Goal: Task Accomplishment & Management: Manage account settings

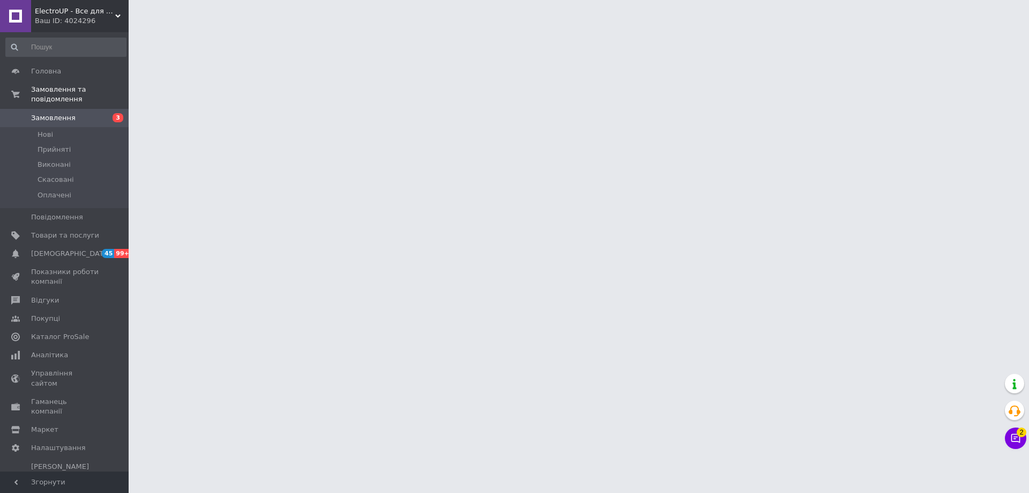
click at [64, 4] on div "ElectroUP - Все для електромобілів Ваш ID: 4024296" at bounding box center [80, 16] width 98 height 32
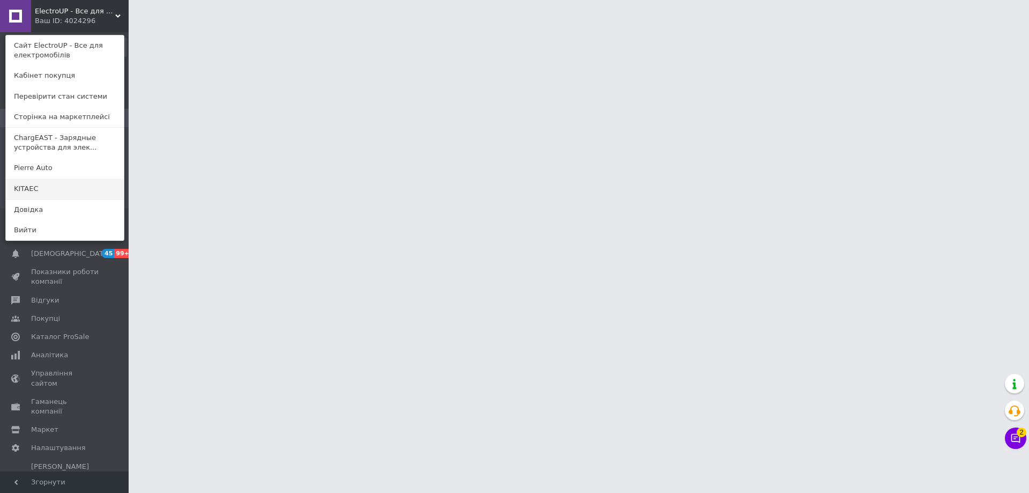
click at [34, 184] on link "KITAEC" at bounding box center [65, 189] width 118 height 20
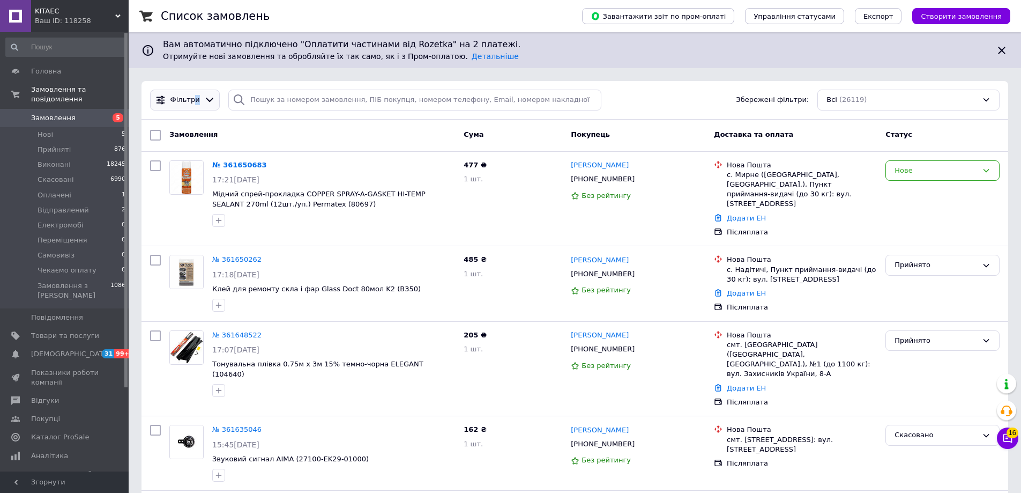
click at [196, 99] on div "Фільтри" at bounding box center [185, 100] width 34 height 10
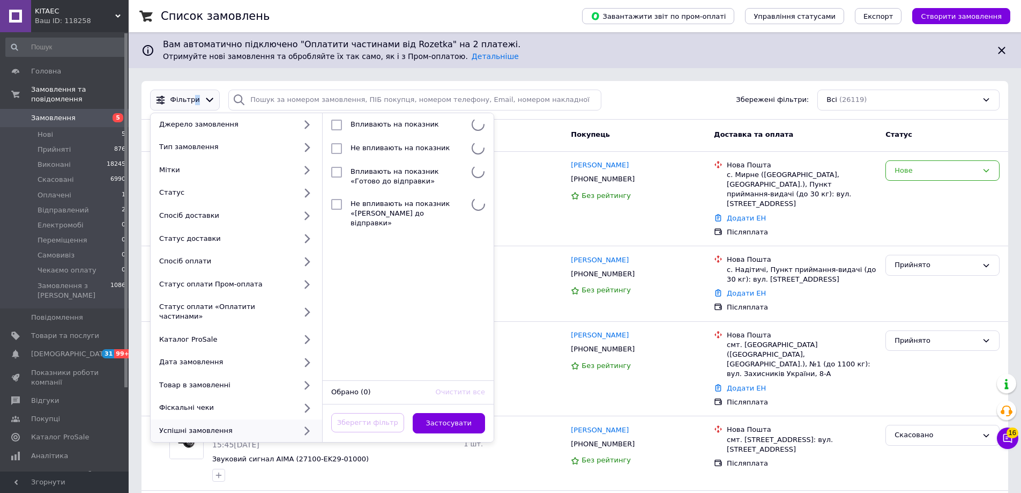
click at [242, 426] on div "Успішні замовлення" at bounding box center [225, 431] width 141 height 10
click at [63, 451] on span "Аналітика" at bounding box center [65, 456] width 68 height 10
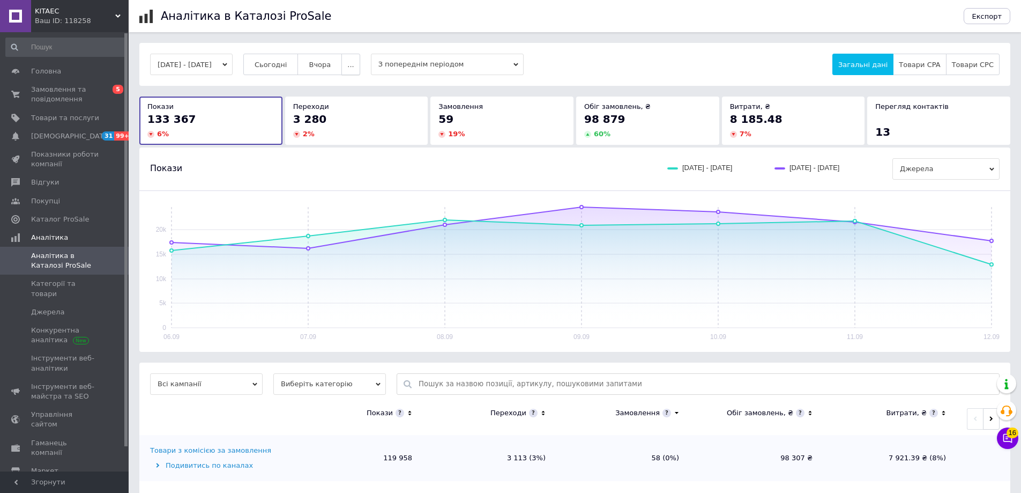
click at [360, 69] on button "..." at bounding box center [350, 64] width 18 height 21
click at [347, 168] on span "60-10 днів" at bounding box center [330, 169] width 38 height 8
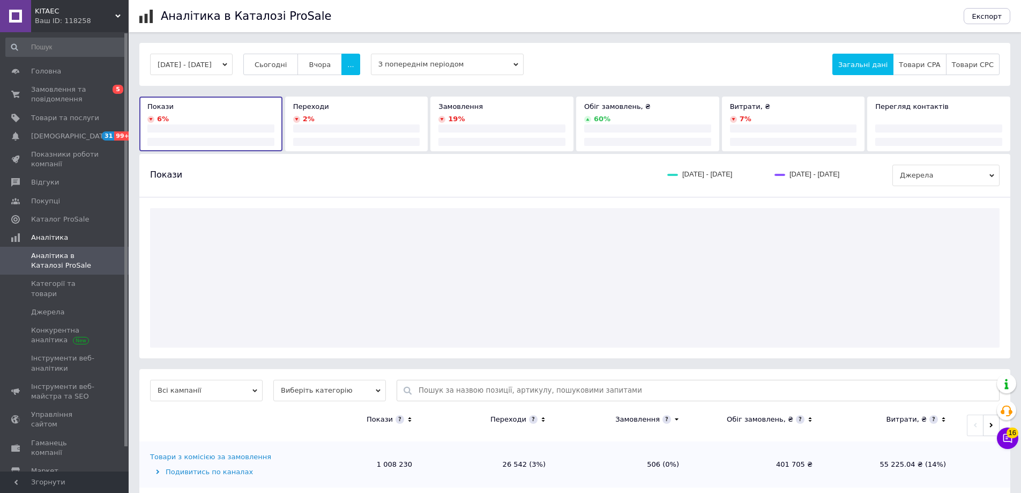
click at [231, 56] on button "04.07.2025 - 01.09.2025" at bounding box center [191, 64] width 83 height 21
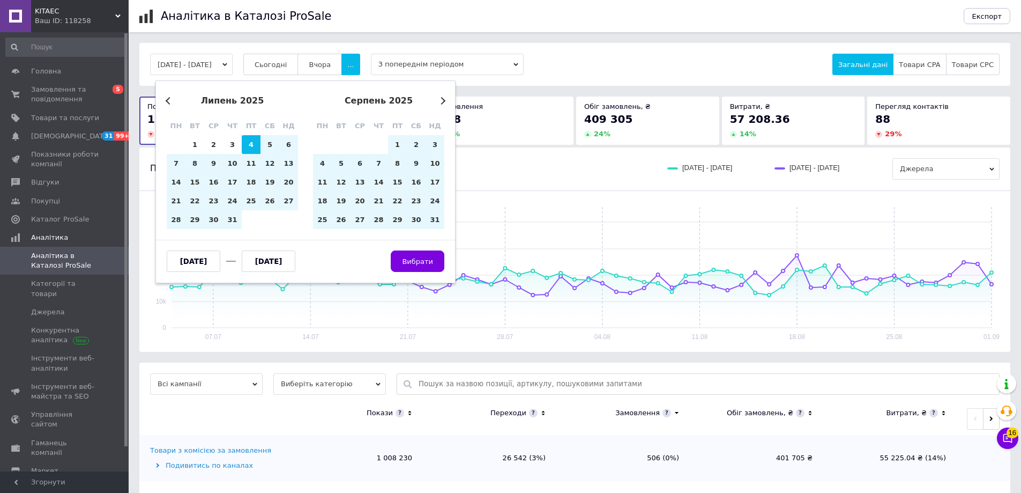
click at [266, 267] on input "01.09.2025" at bounding box center [269, 260] width 54 height 21
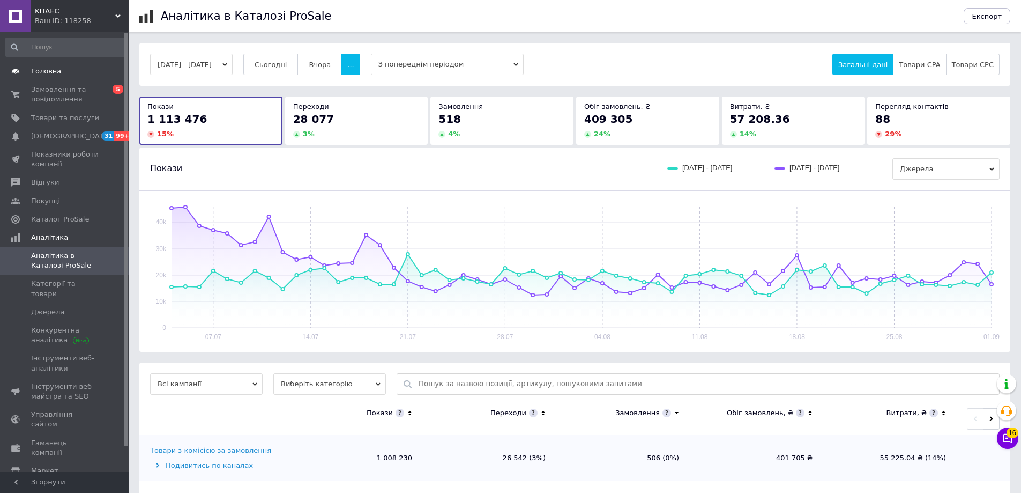
click at [75, 79] on link "Головна" at bounding box center [66, 71] width 132 height 18
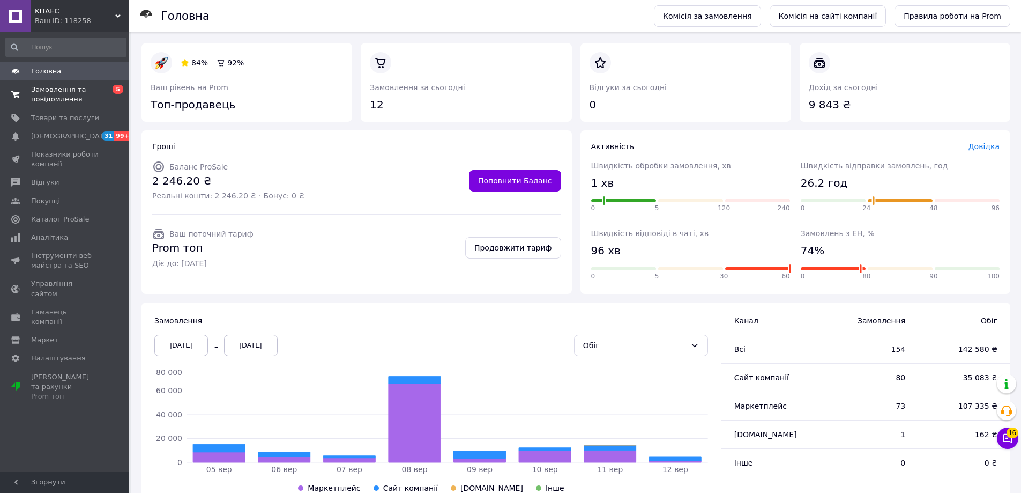
click at [55, 100] on span "Замовлення та повідомлення" at bounding box center [65, 94] width 68 height 19
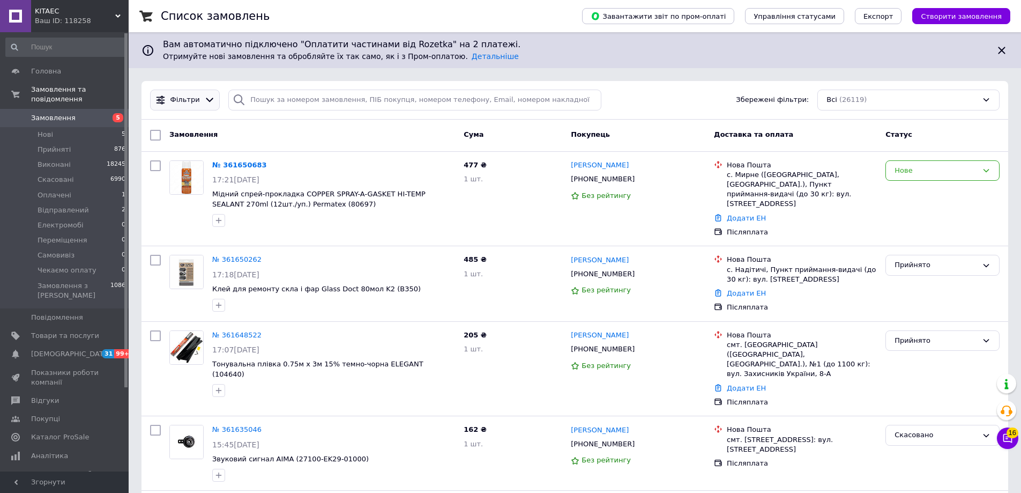
click at [197, 104] on div "Фільтри" at bounding box center [185, 100] width 34 height 10
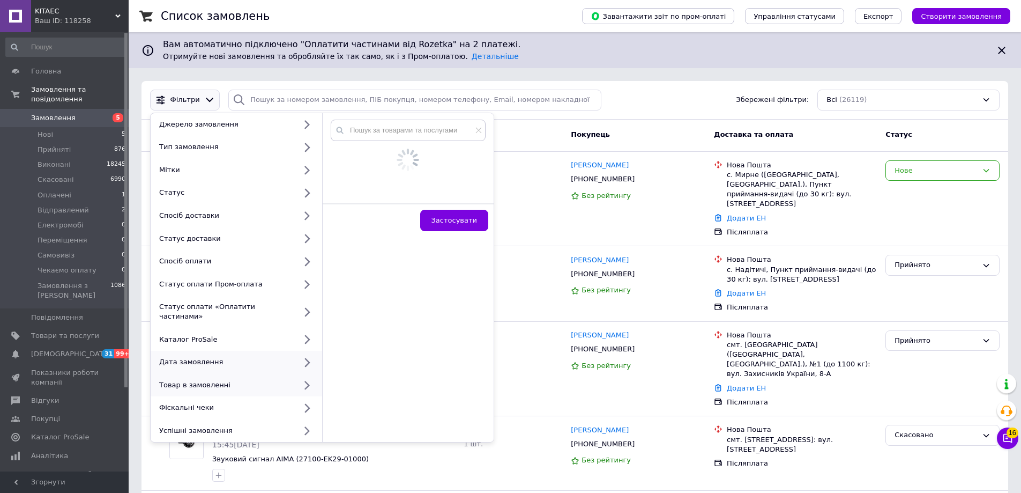
click at [263, 358] on div "Дата замовлення" at bounding box center [237, 362] width 172 height 23
click at [395, 136] on span "[DATE]" at bounding box center [416, 142] width 139 height 21
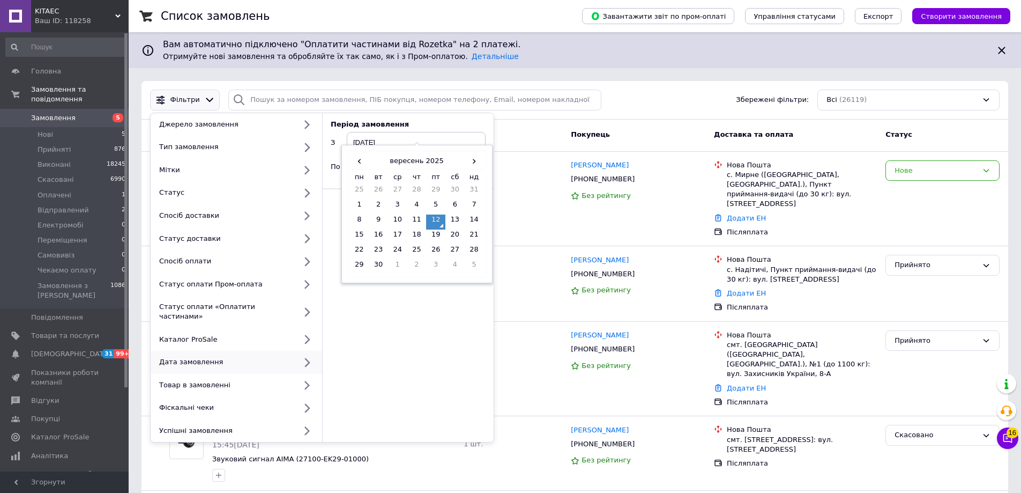
drag, startPoint x: 358, startPoint y: 202, endPoint x: 370, endPoint y: 189, distance: 17.9
click at [358, 200] on td "1" at bounding box center [359, 206] width 19 height 15
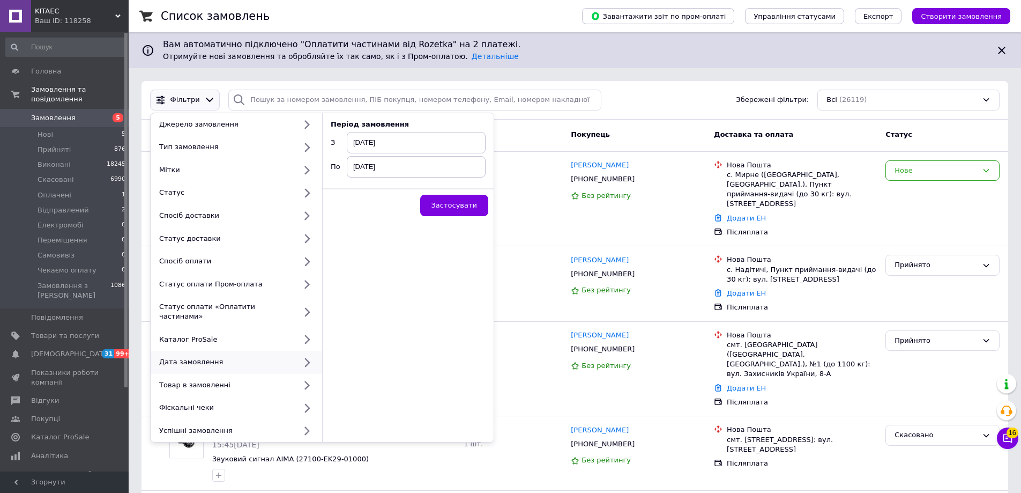
click at [401, 174] on span "[DATE]" at bounding box center [416, 166] width 139 height 21
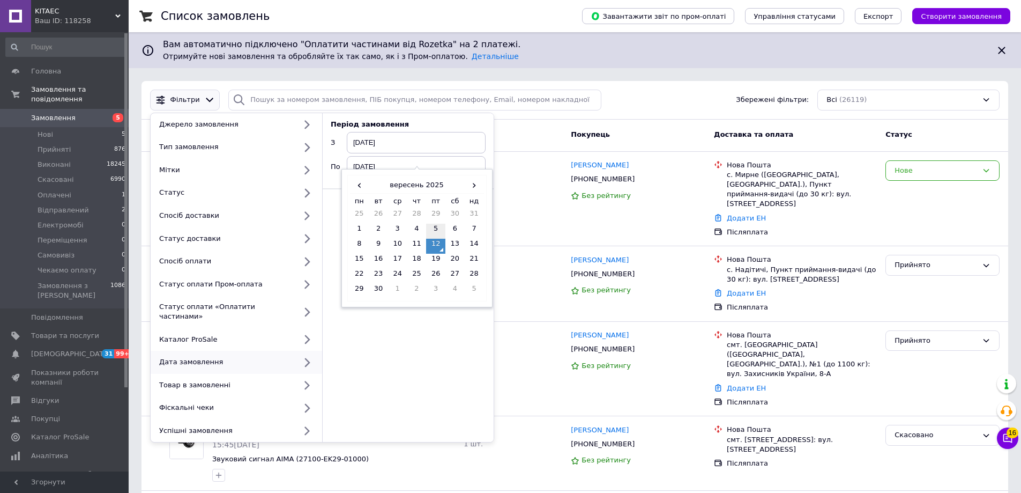
click at [436, 228] on td "5" at bounding box center [435, 231] width 19 height 15
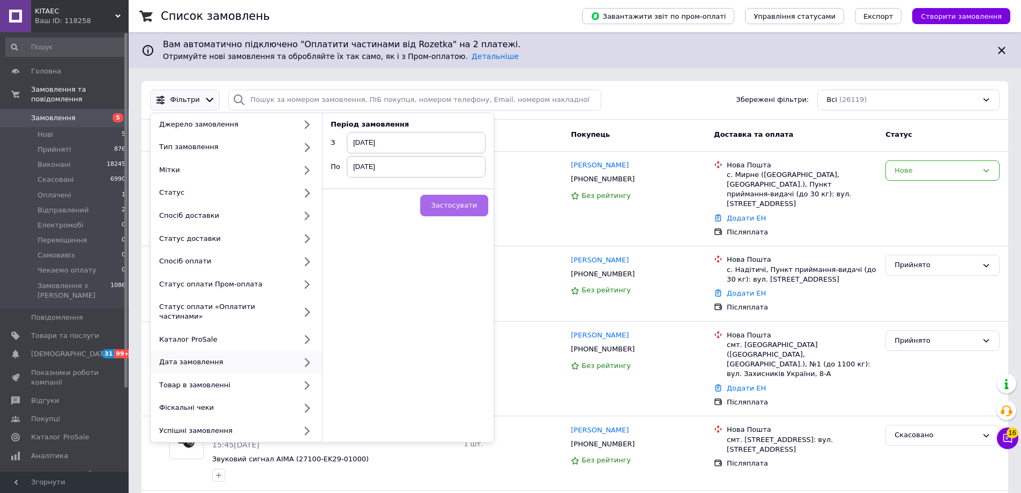
click at [455, 204] on span "Застосувати" at bounding box center [455, 205] width 46 height 8
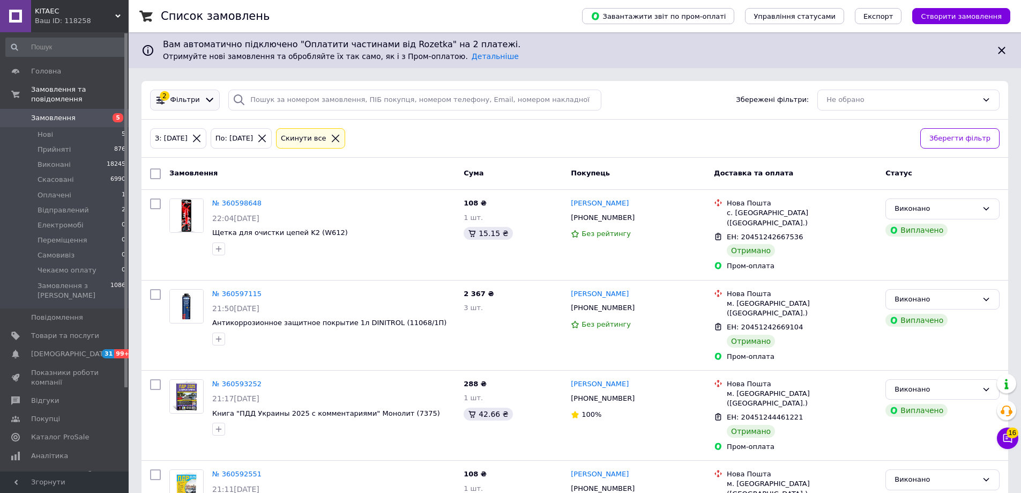
click at [181, 99] on span "Фільтри" at bounding box center [184, 100] width 29 height 10
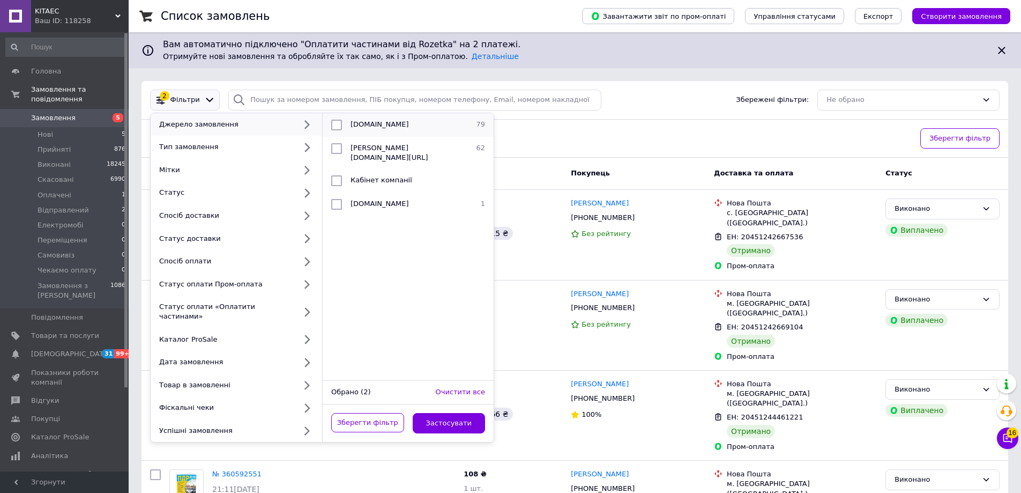
click at [403, 130] on div "Prom.ua" at bounding box center [406, 125] width 121 height 11
checkbox input "true"
click at [442, 415] on button "Застосувати" at bounding box center [449, 423] width 73 height 21
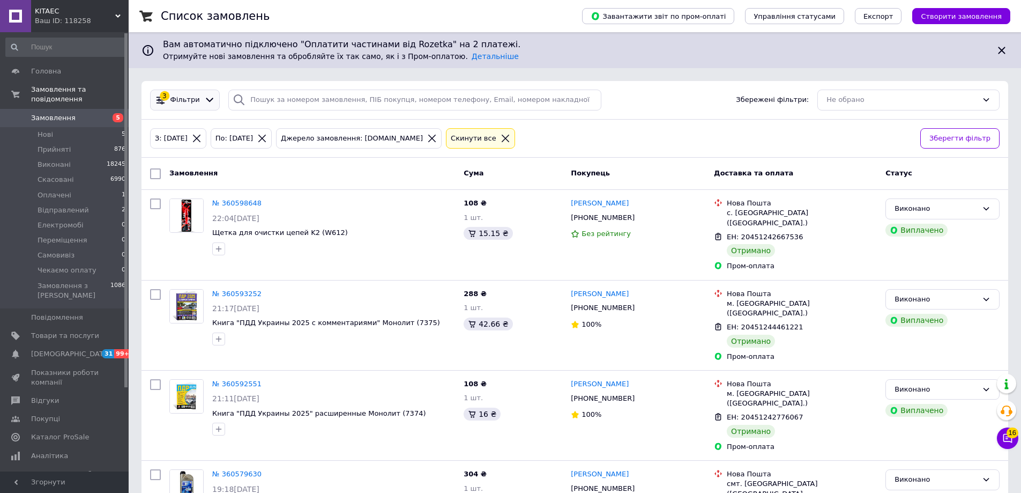
click at [190, 105] on span "Фільтри" at bounding box center [184, 100] width 29 height 10
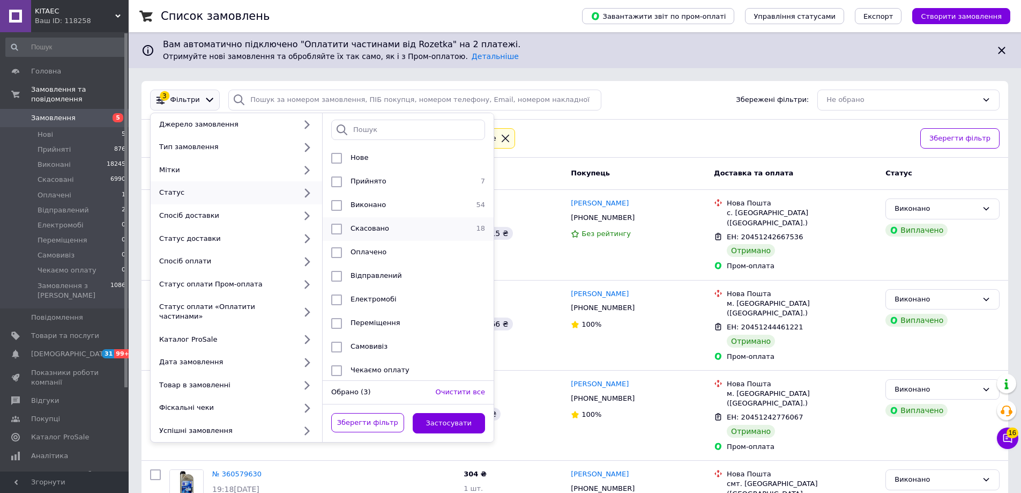
click at [461, 228] on div "Скасовано" at bounding box center [406, 229] width 121 height 11
checkbox input "true"
click at [472, 413] on button "Застосувати" at bounding box center [449, 423] width 73 height 21
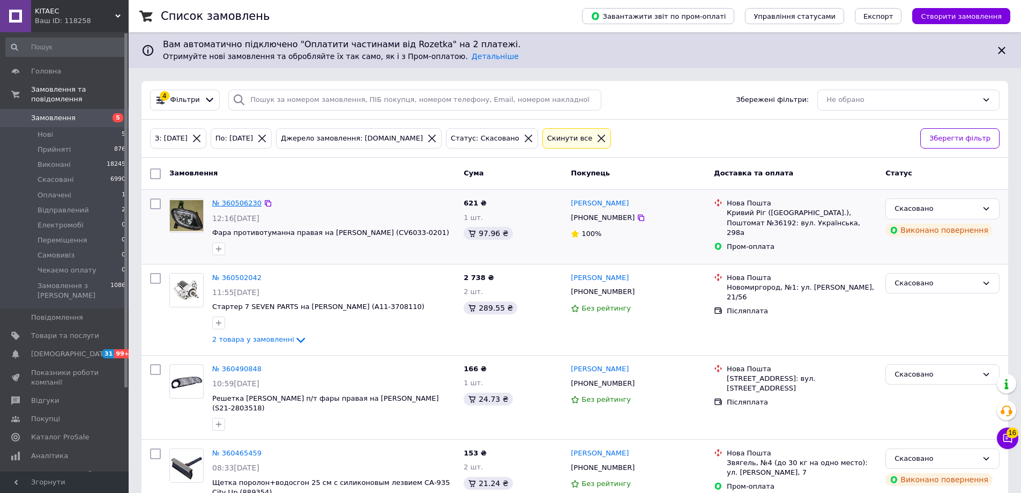
click at [237, 206] on link "№ 360506230" at bounding box center [236, 203] width 49 height 8
click at [245, 274] on link "№ 360502042" at bounding box center [236, 277] width 49 height 8
click at [236, 369] on link "№ 360490848" at bounding box center [236, 369] width 49 height 8
click at [221, 449] on link "№ 360465459" at bounding box center [236, 453] width 49 height 8
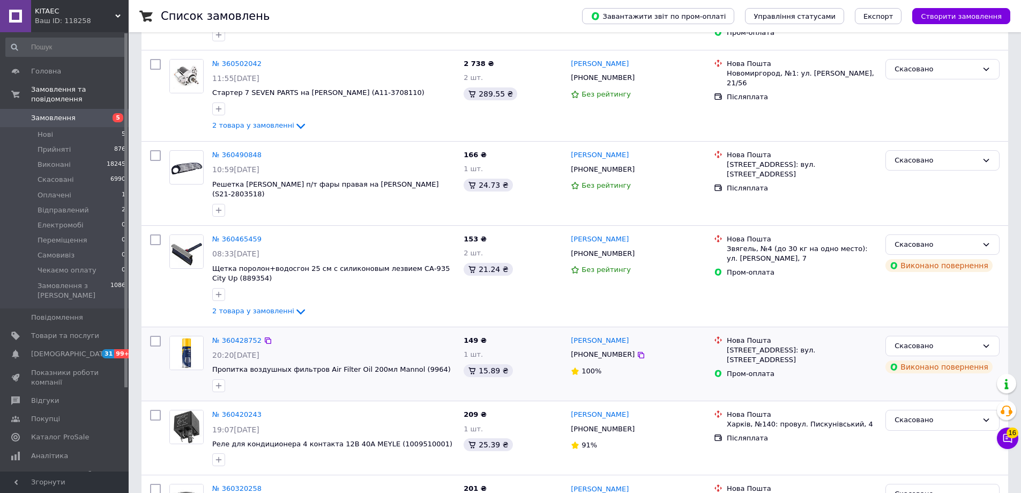
scroll to position [214, 0]
click at [232, 336] on link "№ 360428752" at bounding box center [236, 340] width 49 height 8
click at [242, 410] on link "№ 360420243" at bounding box center [236, 414] width 49 height 8
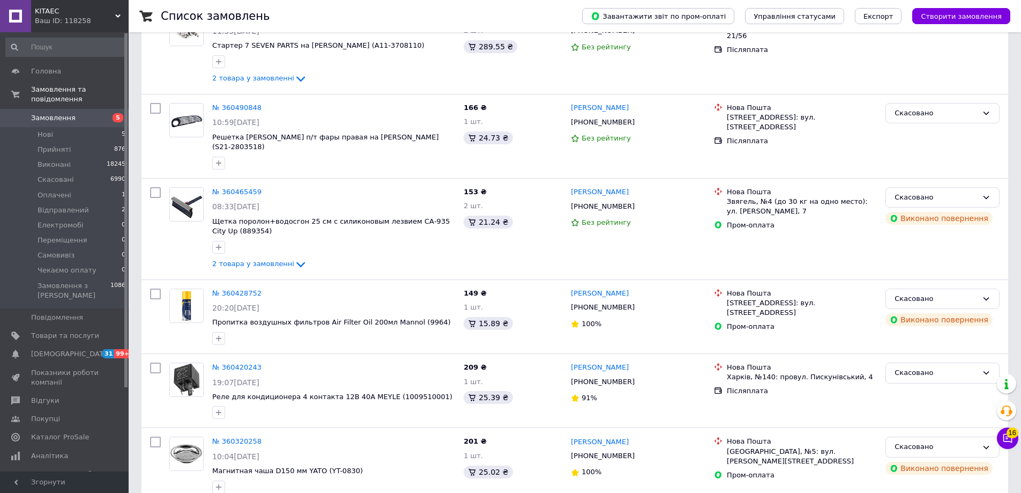
scroll to position [375, 0]
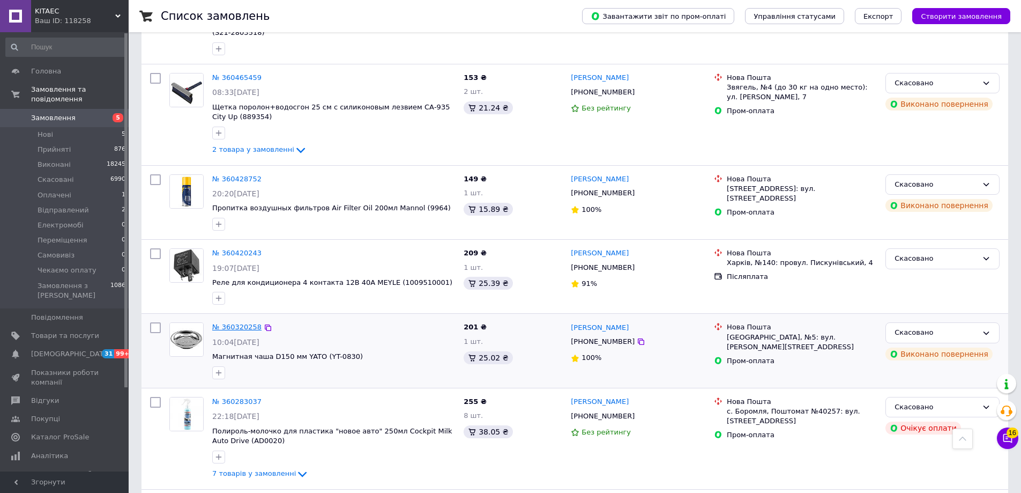
click at [234, 323] on link "№ 360320258" at bounding box center [236, 327] width 49 height 8
click at [234, 397] on link "№ 360283037" at bounding box center [236, 401] width 49 height 8
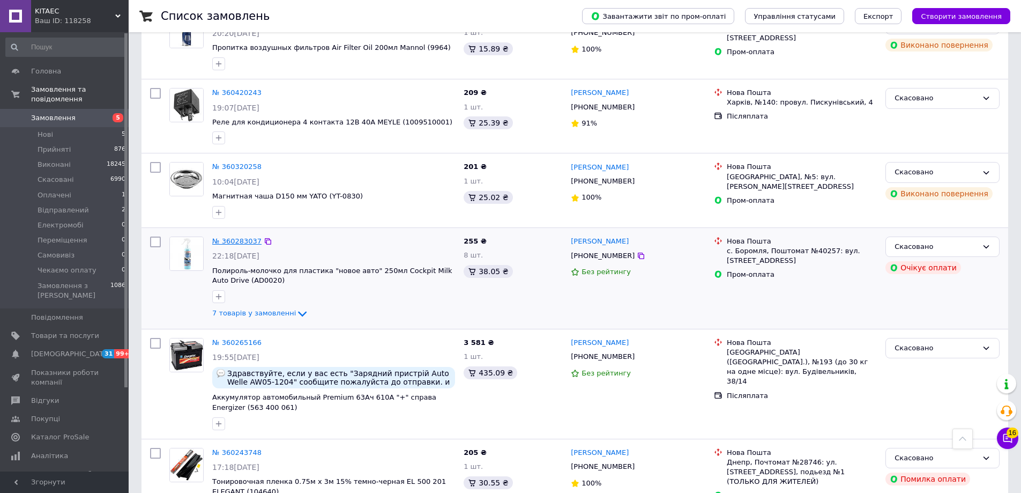
scroll to position [536, 0]
click at [223, 338] on link "№ 360265166" at bounding box center [236, 342] width 49 height 8
click at [227, 448] on link "№ 360243748" at bounding box center [236, 452] width 49 height 8
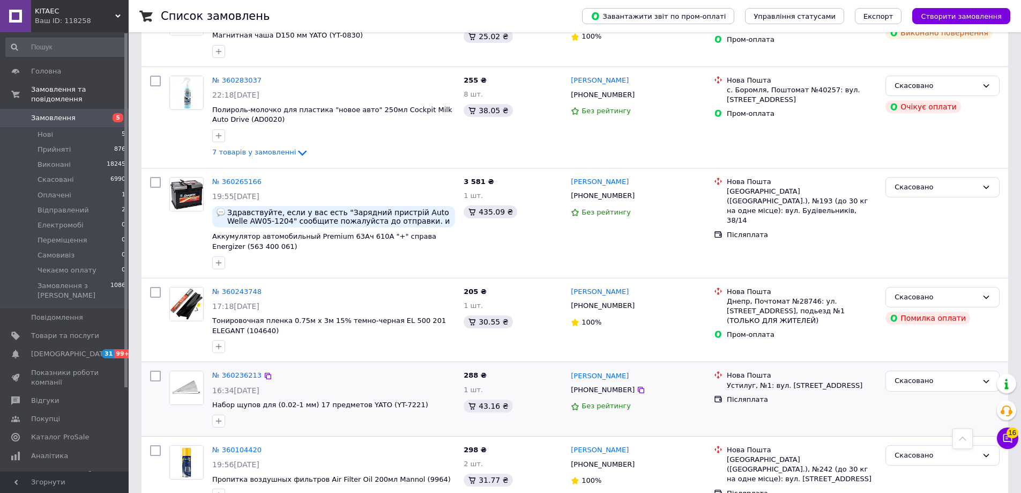
scroll to position [697, 0]
click at [252, 370] on link "№ 360236213" at bounding box center [236, 374] width 49 height 8
click at [236, 443] on div "№ 360104420" at bounding box center [236, 449] width 51 height 12
click at [234, 445] on link "№ 360104420" at bounding box center [236, 449] width 49 height 8
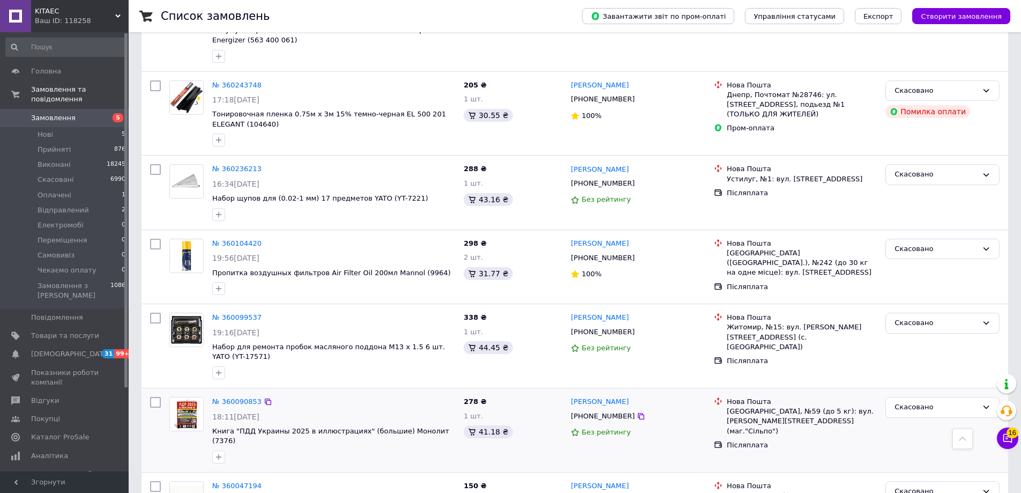
scroll to position [911, 0]
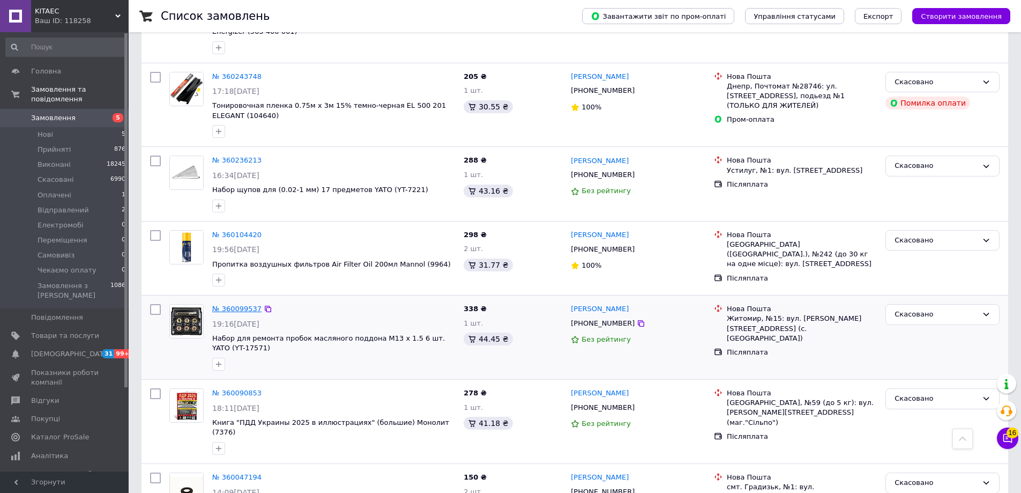
click at [236, 304] on link "№ 360099537" at bounding box center [236, 308] width 49 height 8
click at [220, 389] on link "№ 360090853" at bounding box center [236, 393] width 49 height 8
click at [243, 473] on link "№ 360047194" at bounding box center [236, 477] width 49 height 8
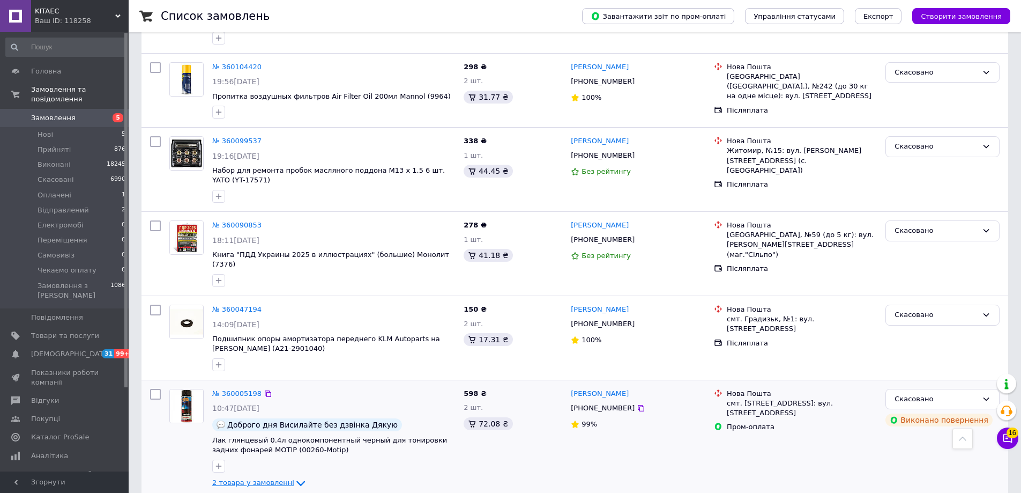
scroll to position [1126, 0]
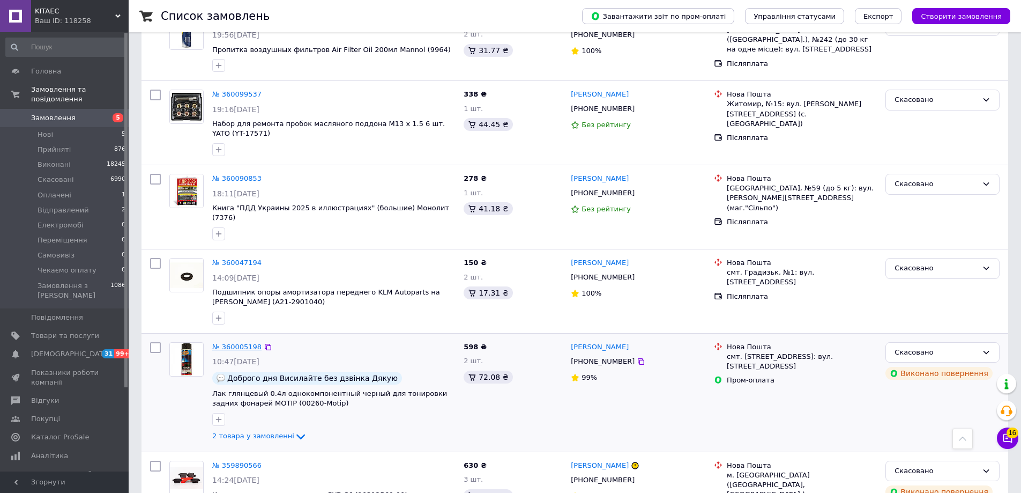
click at [221, 343] on link "№ 360005198" at bounding box center [236, 347] width 49 height 8
click at [233, 461] on link "№ 359890566" at bounding box center [236, 465] width 49 height 8
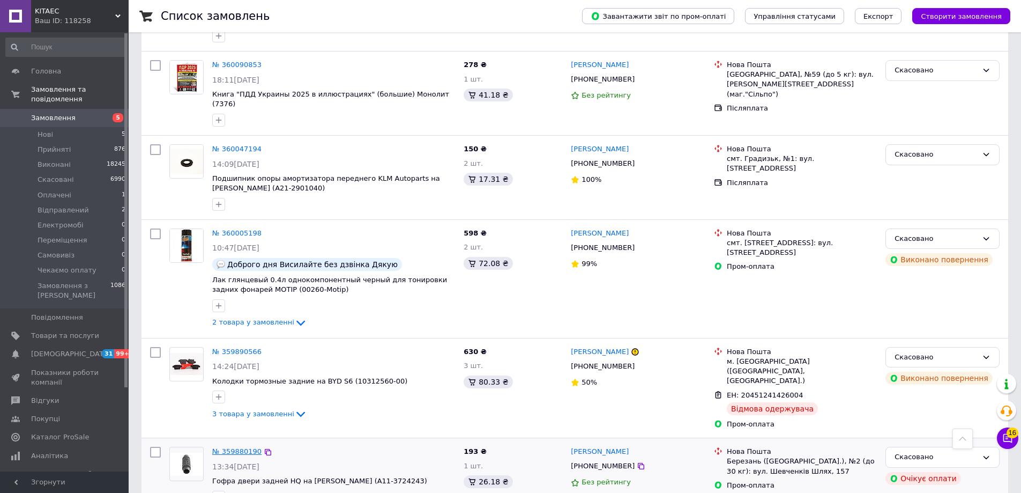
scroll to position [1241, 0]
click at [232, 445] on link "№ 359880190" at bounding box center [236, 449] width 49 height 8
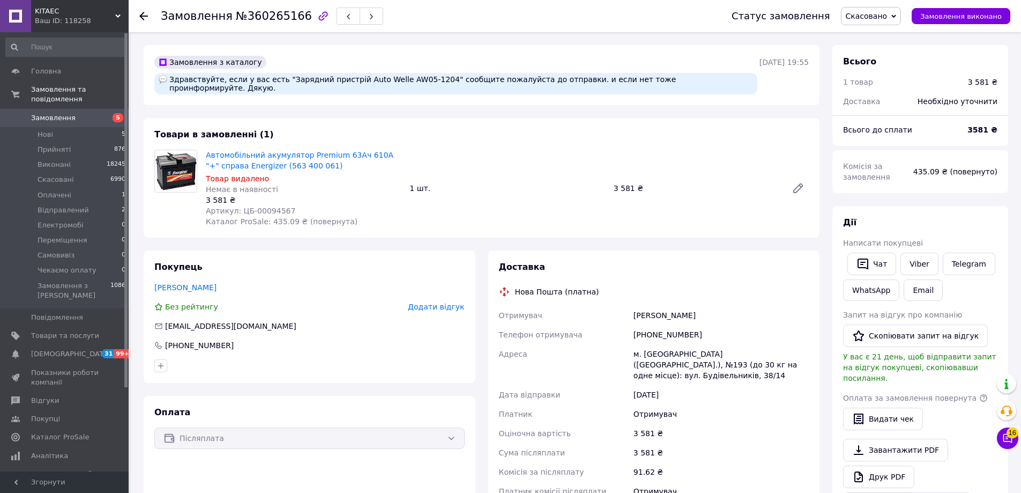
drag, startPoint x: 199, startPoint y: 154, endPoint x: 518, endPoint y: 127, distance: 319.6
click at [518, 127] on div "Товари в замовленні (1) Автомобільний акумулятор Premium 63Ач 610А "+" справа E…" at bounding box center [482, 178] width 676 height 120
drag, startPoint x: 310, startPoint y: 200, endPoint x: 472, endPoint y: 13, distance: 247.4
click at [248, 205] on div "Артикул: ЦБ-00094567" at bounding box center [303, 210] width 195 height 11
click at [309, 184] on div "Немає в наявності" at bounding box center [303, 189] width 195 height 11
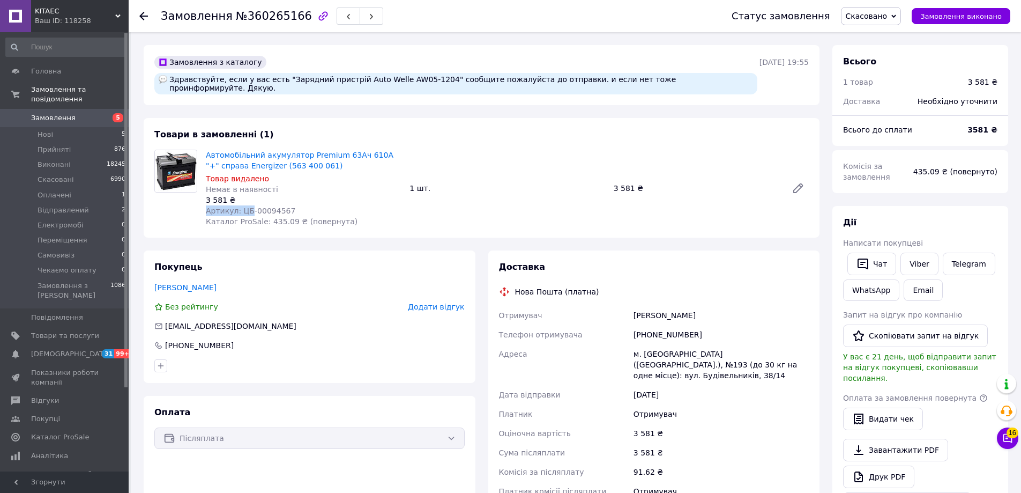
drag, startPoint x: 292, startPoint y: 195, endPoint x: 246, endPoint y: 197, distance: 46.2
click at [246, 197] on div "Автомобільний акумулятор Premium 63Ач 610А "+" справа Energizer (563 400 061) Т…" at bounding box center [304, 187] width 204 height 81
click at [297, 195] on div "3 581 ₴" at bounding box center [303, 200] width 195 height 11
drag, startPoint x: 297, startPoint y: 204, endPoint x: 239, endPoint y: 202, distance: 58.5
click at [239, 205] on div "Артикул: ЦБ-00094567" at bounding box center [303, 210] width 195 height 11
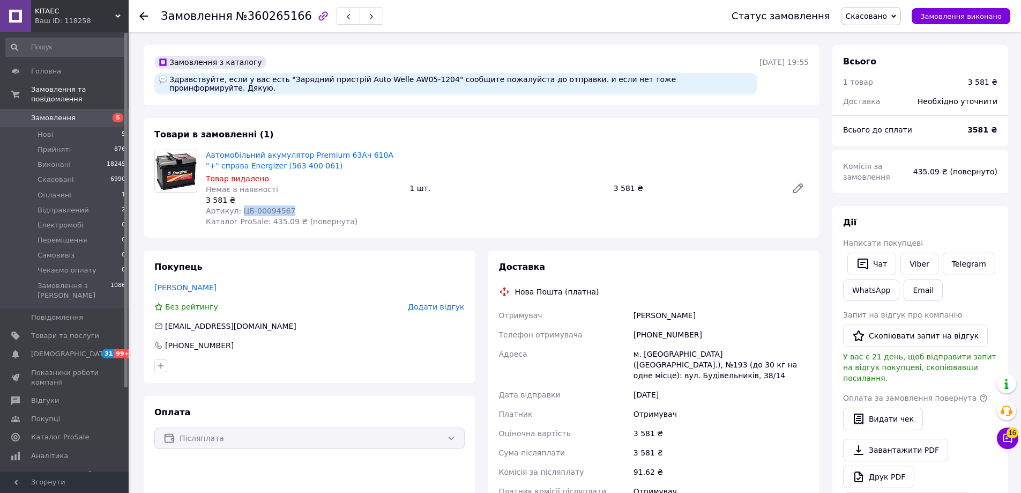
copy span "ЦБ-00094567"
drag, startPoint x: 895, startPoint y: 17, endPoint x: 893, endPoint y: 21, distance: 5.5
click at [888, 18] on span "Скасовано" at bounding box center [867, 16] width 42 height 9
click at [881, 38] on li "Прийнято" at bounding box center [877, 37] width 70 height 16
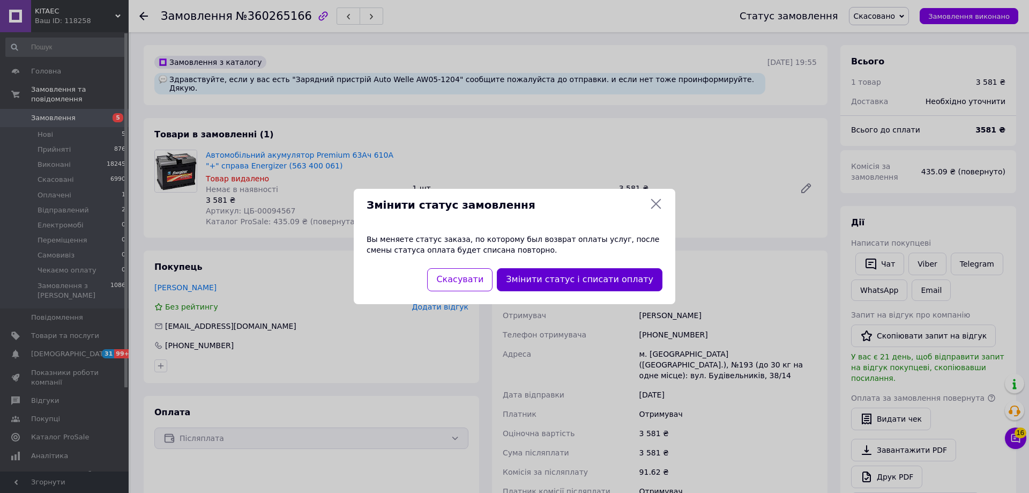
click at [578, 276] on button "Змінити статус і списати оплату" at bounding box center [580, 279] width 166 height 23
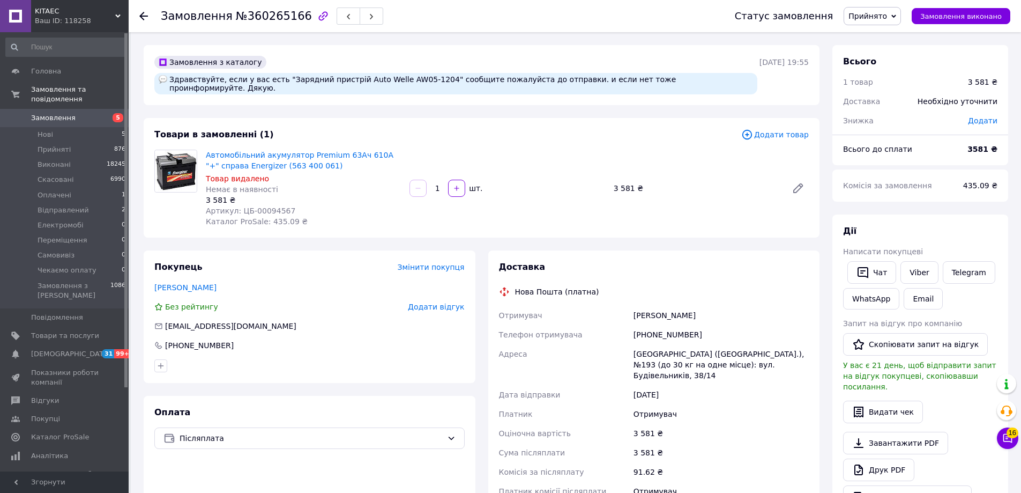
click at [774, 129] on span "Додати товар" at bounding box center [775, 135] width 68 height 12
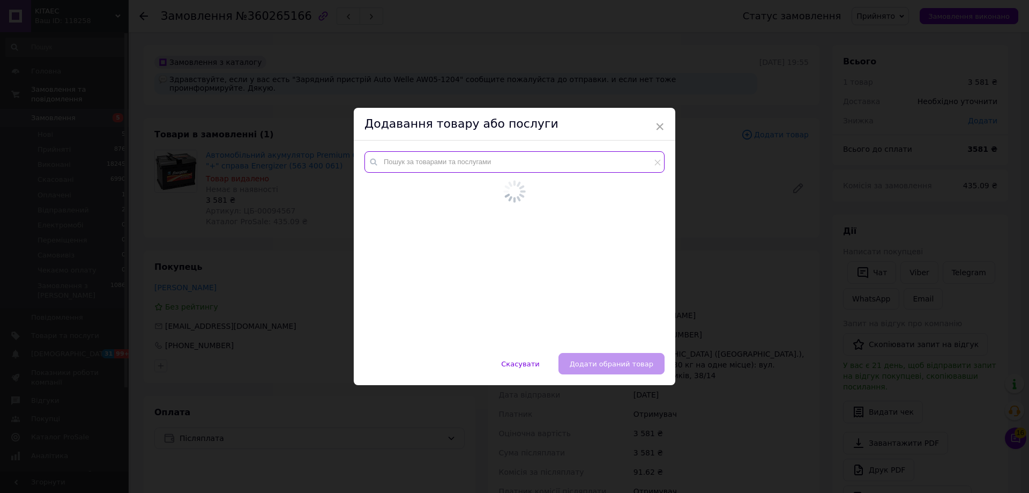
click at [486, 164] on input "text" at bounding box center [515, 161] width 300 height 21
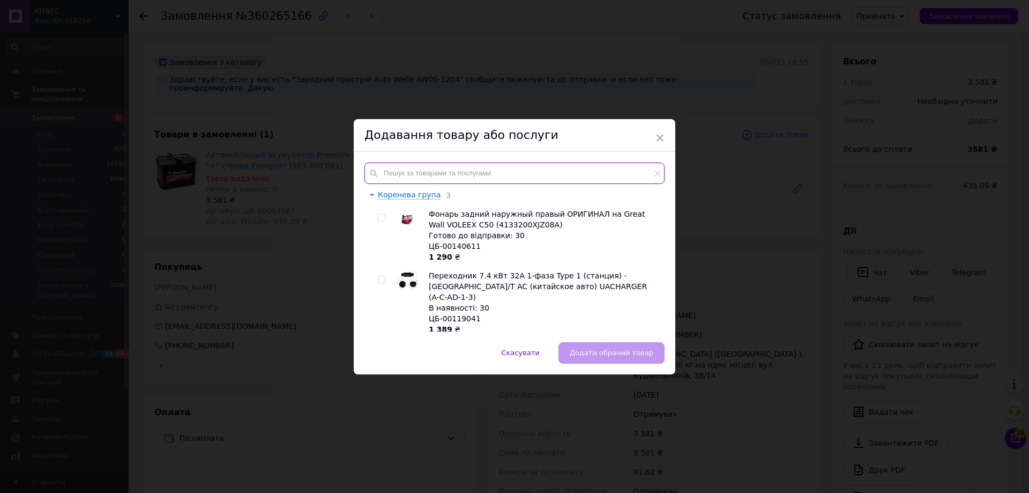
paste input "ЦБ-000945671"
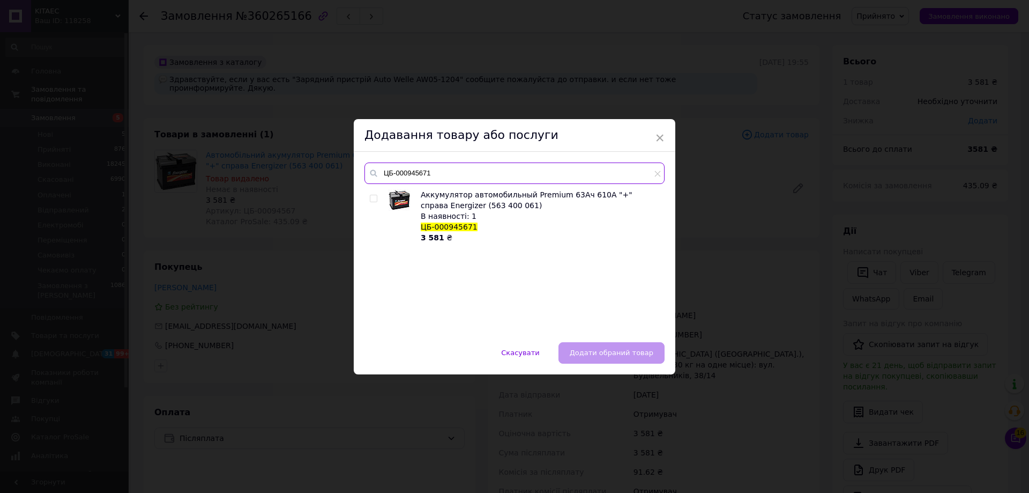
type input "ЦБ-000945671"
click at [371, 195] on input "checkbox" at bounding box center [373, 198] width 7 height 7
checkbox input "true"
click at [594, 359] on button "Додати обраний товар" at bounding box center [612, 352] width 106 height 21
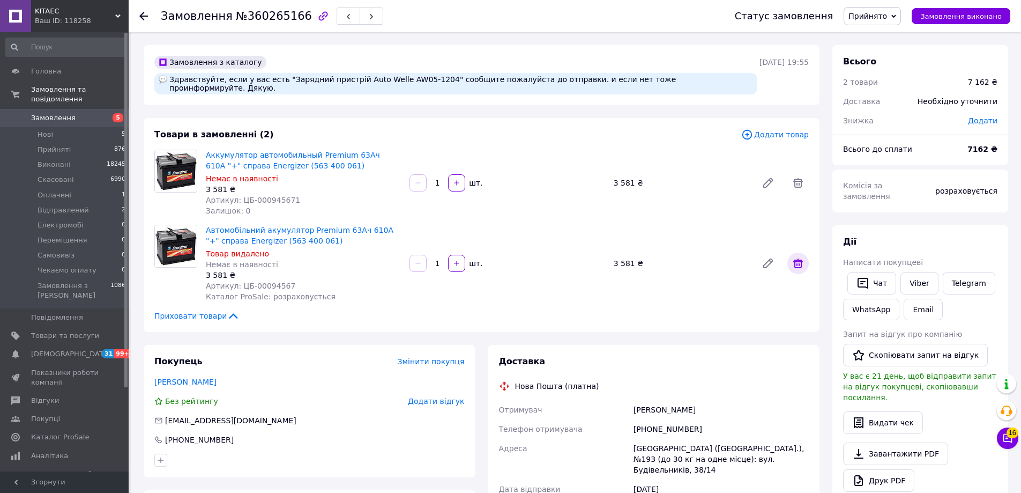
click at [797, 257] on icon at bounding box center [798, 263] width 13 height 13
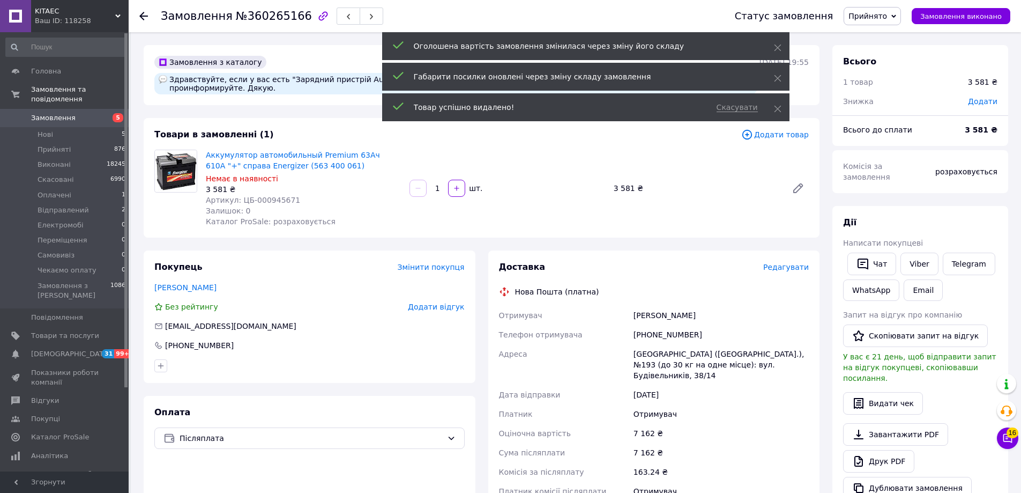
click at [886, 20] on span "Прийнято" at bounding box center [868, 16] width 39 height 9
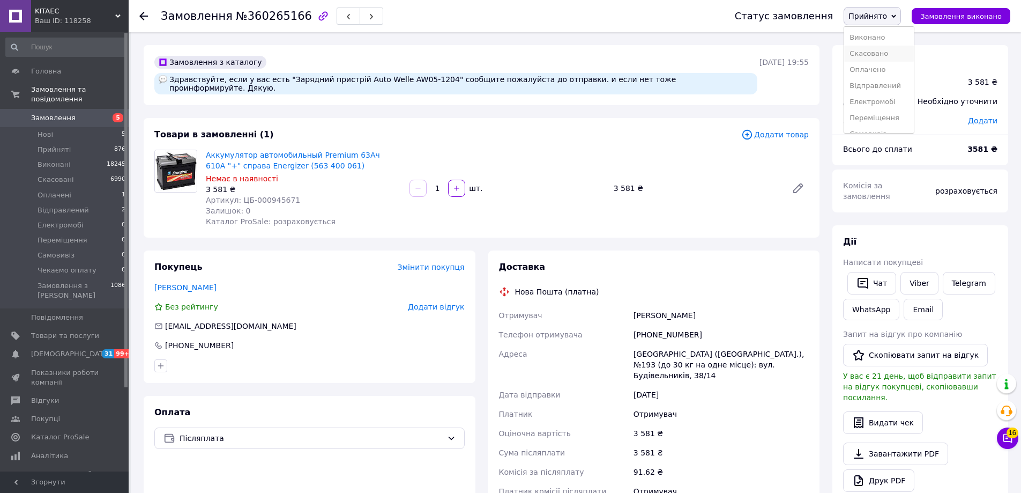
click at [880, 53] on li "Скасовано" at bounding box center [879, 54] width 70 height 16
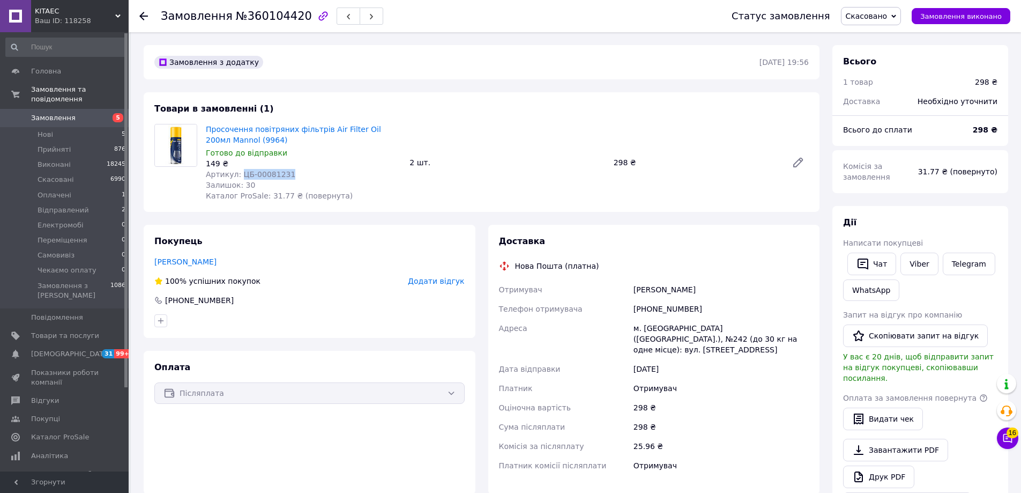
drag, startPoint x: 299, startPoint y: 176, endPoint x: 237, endPoint y: 174, distance: 61.7
click at [237, 174] on div "Артикул: ЦБ-00081231" at bounding box center [303, 174] width 195 height 11
copy span "ЦБ-00081231"
click at [880, 12] on span "Скасовано" at bounding box center [867, 16] width 42 height 9
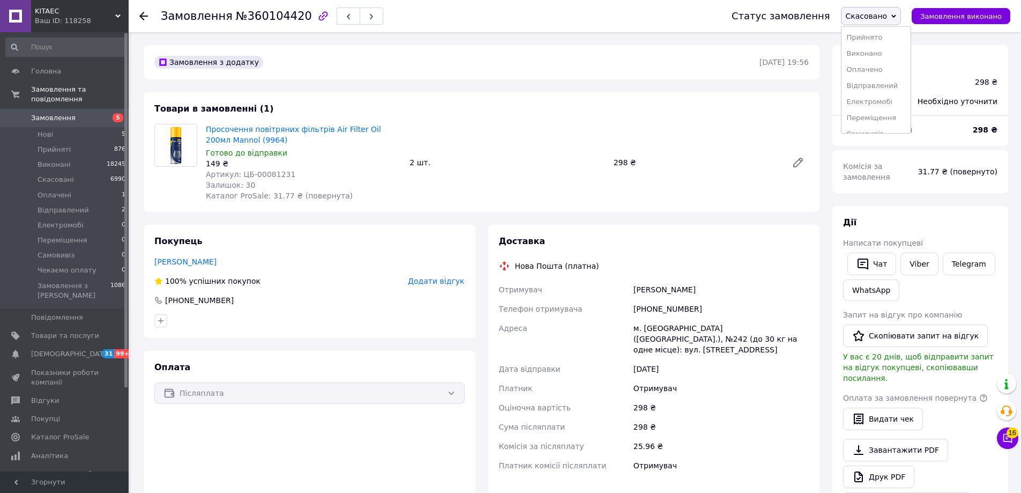
click at [875, 29] on ul "Прийнято Виконано Оплачено Відправлений Електромобі Переміщення Самовивіз Чекає…" at bounding box center [876, 79] width 71 height 107
click at [874, 34] on div "Замовлення №360104420 Статус замовлення Скасовано Прийнято Виконано Оплачено Ві…" at bounding box center [576, 415] width 890 height 766
drag, startPoint x: 875, startPoint y: 24, endPoint x: 878, endPoint y: 38, distance: 14.3
click at [875, 25] on span "Скасовано" at bounding box center [871, 16] width 61 height 18
click at [879, 40] on li "Прийнято" at bounding box center [877, 37] width 70 height 16
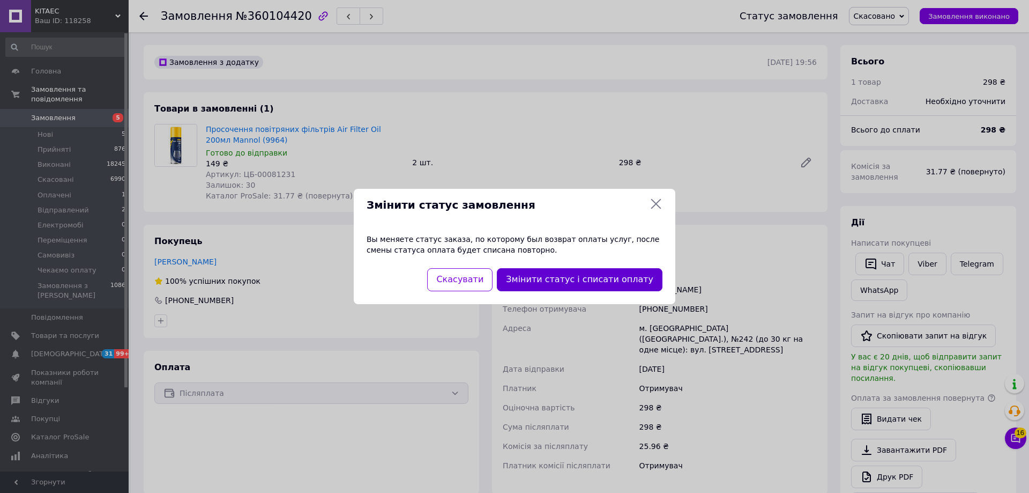
click at [561, 277] on button "Змінити статус і списати оплату" at bounding box center [580, 279] width 166 height 23
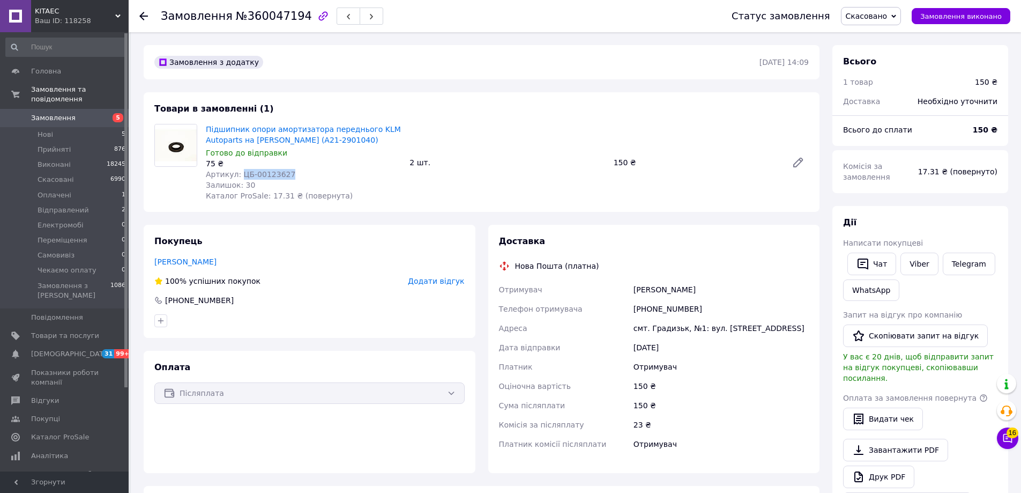
drag, startPoint x: 292, startPoint y: 174, endPoint x: 240, endPoint y: 173, distance: 52.0
click at [240, 173] on div "Артикул: ЦБ-00123627" at bounding box center [303, 174] width 195 height 11
copy span "ЦБ-00123627"
click at [873, 18] on span "Скасовано" at bounding box center [867, 16] width 42 height 9
click at [863, 36] on li "Прийнято" at bounding box center [877, 37] width 70 height 16
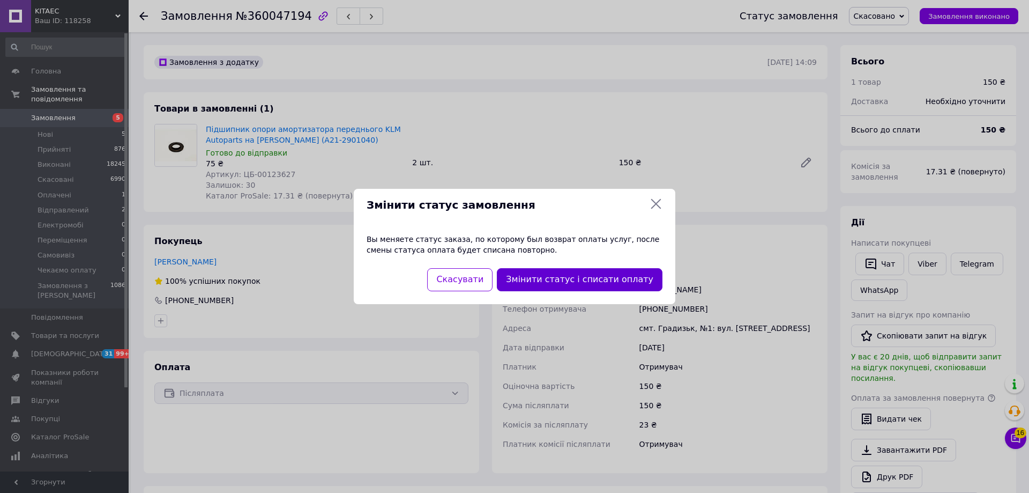
click at [579, 277] on button "Змінити статус і списати оплату" at bounding box center [580, 279] width 166 height 23
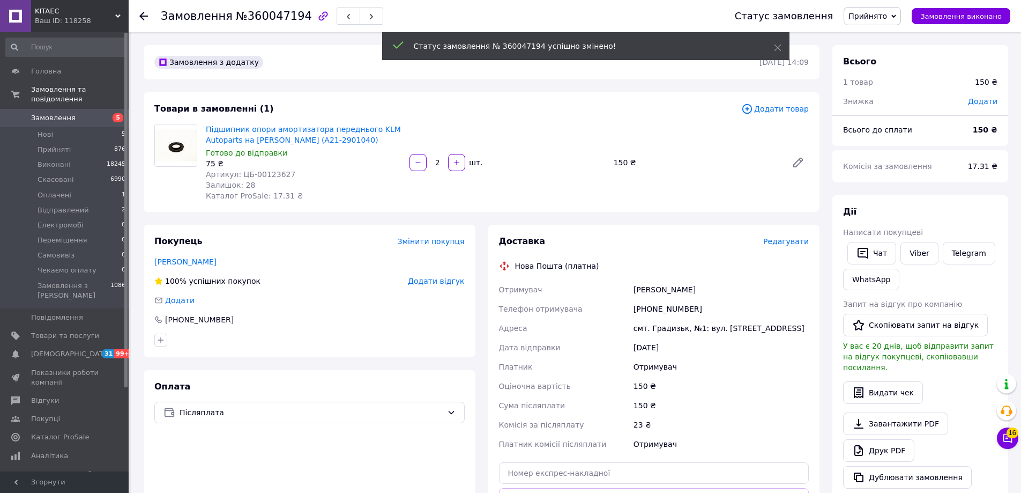
click at [766, 107] on span "Додати товар" at bounding box center [775, 109] width 68 height 12
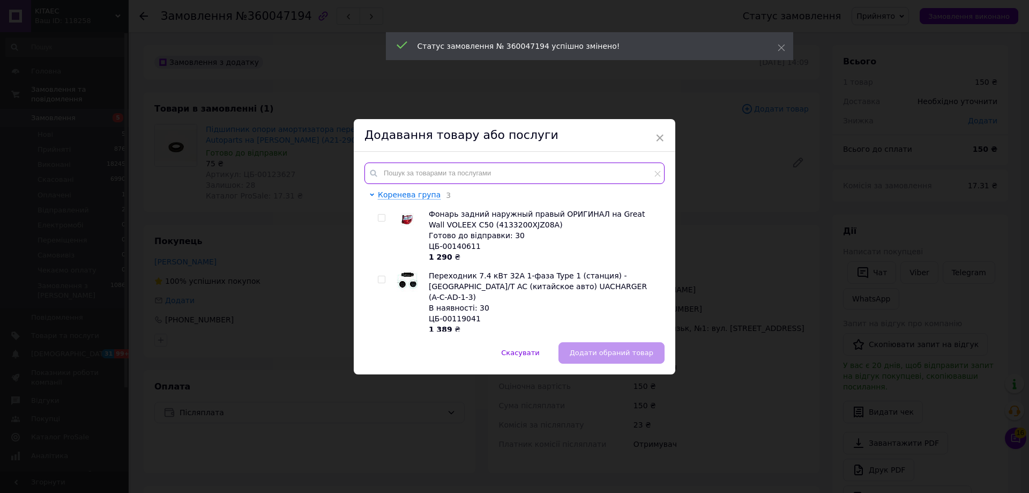
click at [483, 163] on input "text" at bounding box center [515, 172] width 300 height 21
paste input "ЦБ-001236271"
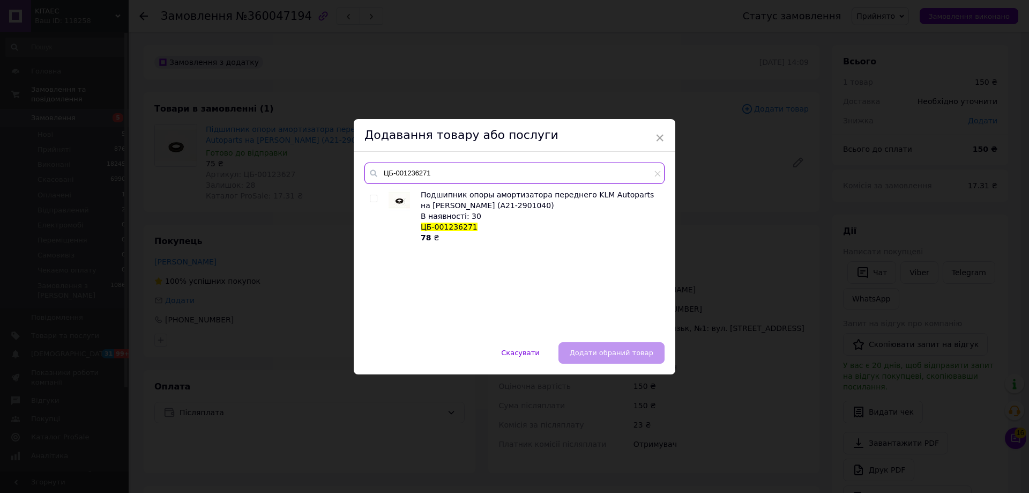
type input "ЦБ-001236271"
click at [370, 195] on input "checkbox" at bounding box center [373, 198] width 7 height 7
checkbox input "true"
click at [604, 355] on span "Додати обраний товар" at bounding box center [612, 352] width 84 height 8
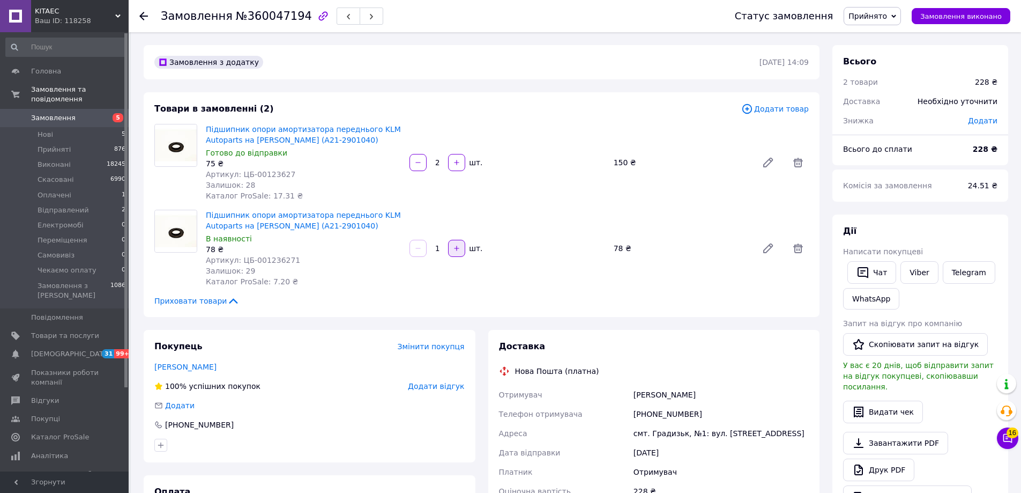
click at [461, 245] on button "button" at bounding box center [456, 248] width 17 height 17
type input "2"
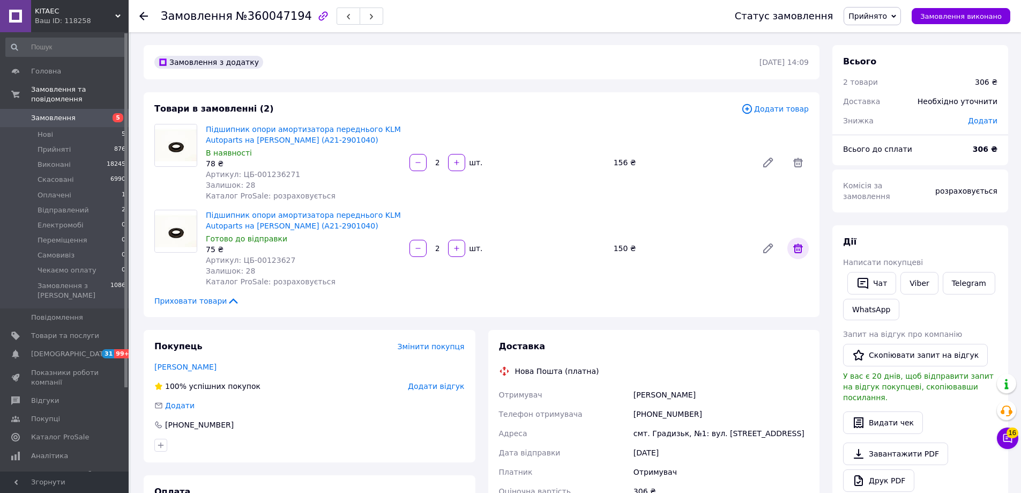
click at [802, 256] on span at bounding box center [797, 247] width 21 height 21
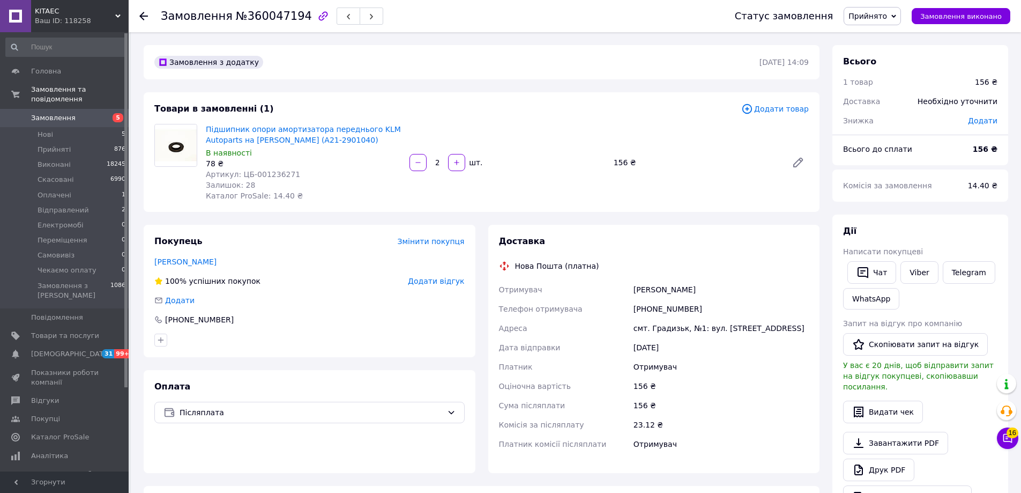
click at [172, 470] on div "Оплата Післяплата" at bounding box center [310, 421] width 332 height 103
click at [885, 22] on span "Прийнято" at bounding box center [872, 16] width 57 height 18
click at [879, 58] on li "Скасовано" at bounding box center [879, 54] width 70 height 16
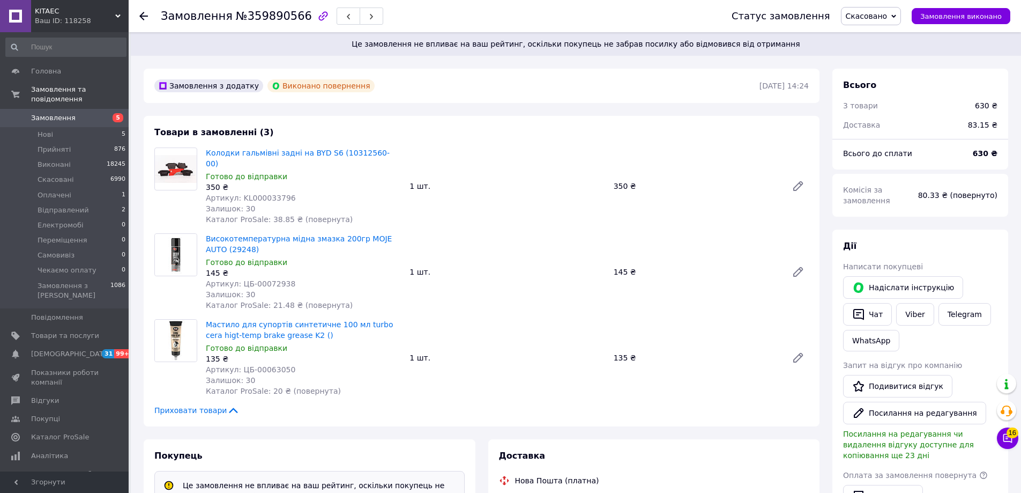
scroll to position [71, 0]
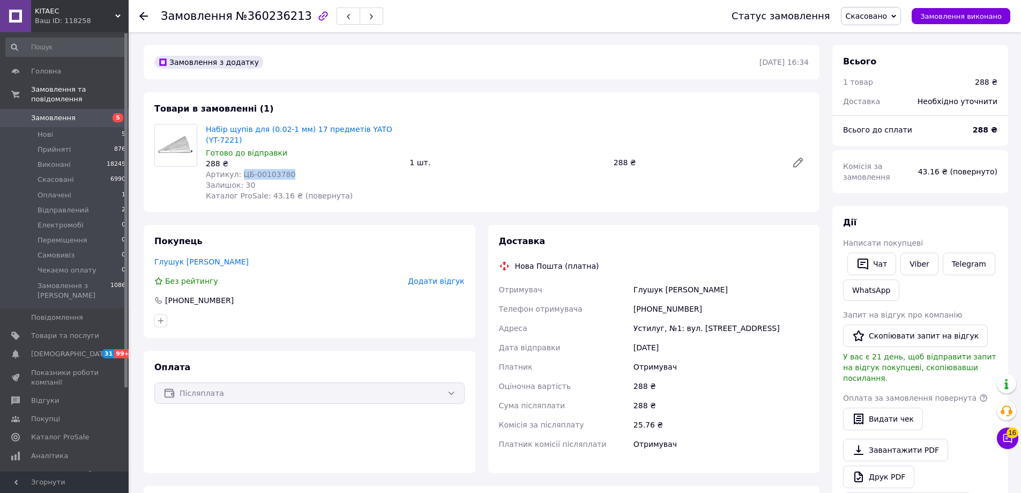
drag, startPoint x: 293, startPoint y: 176, endPoint x: 237, endPoint y: 173, distance: 55.8
click at [237, 173] on div "Артикул: ЦБ-00103780" at bounding box center [303, 174] width 195 height 11
copy span "ЦБ-00103780"
click at [888, 20] on span "Скасовано" at bounding box center [867, 16] width 42 height 9
click at [883, 41] on li "Прийнято" at bounding box center [877, 37] width 70 height 16
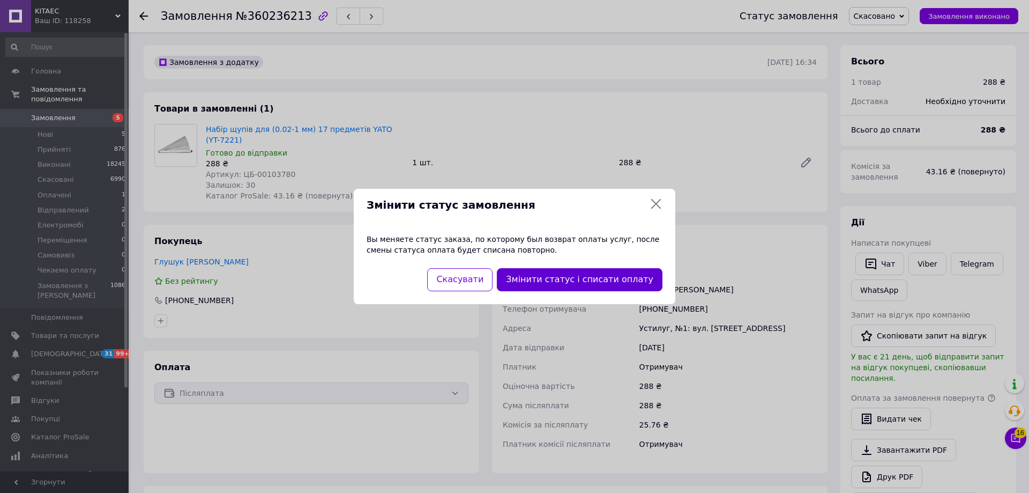
click at [628, 280] on button "Змінити статус і списати оплату" at bounding box center [580, 279] width 166 height 23
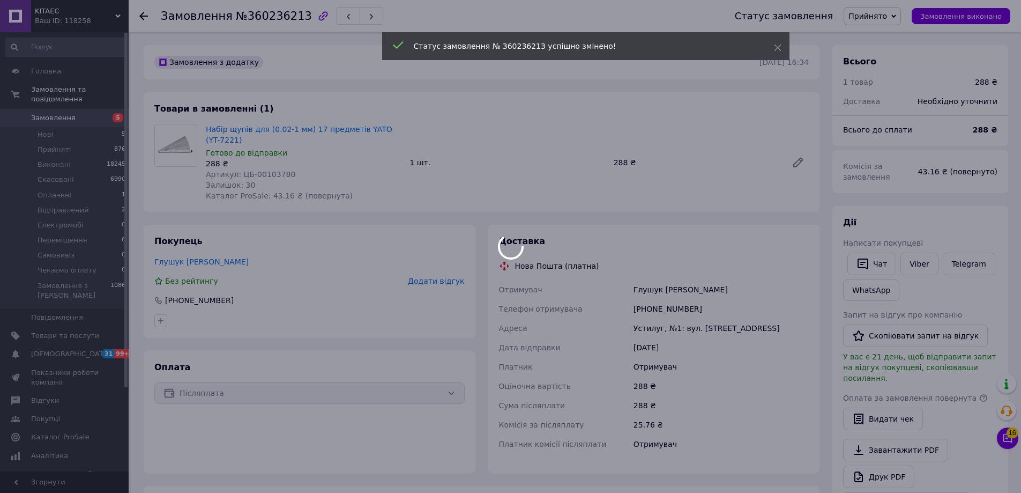
drag, startPoint x: 741, startPoint y: 214, endPoint x: 727, endPoint y: 214, distance: 13.9
click at [727, 214] on body "KITAEC Ваш ID: 118258 Сайт KITAEC Кабінет покупця Перевірити стан системи Сторі…" at bounding box center [510, 399] width 1021 height 798
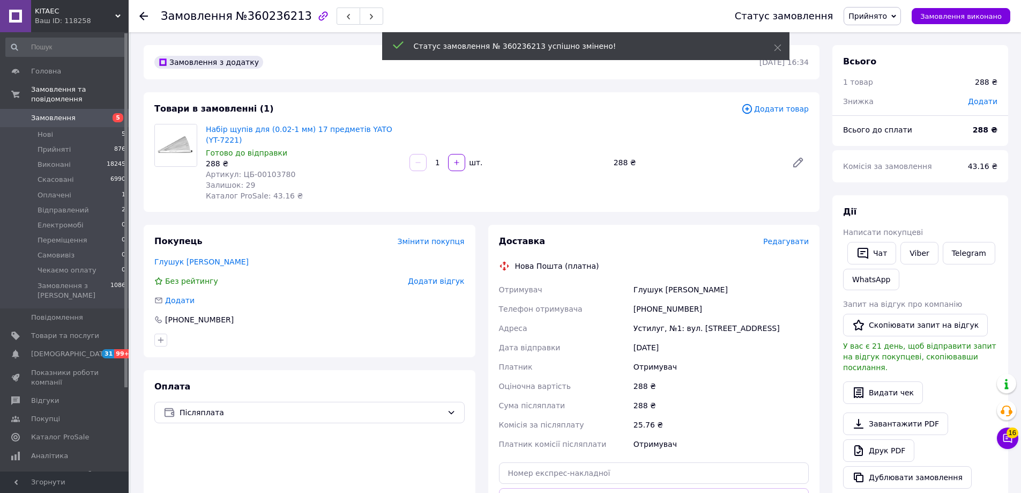
click at [729, 211] on div "Товари в замовленні (1) Додати товар Набір щупів для (0.02-1 мм) 17 предметів Y…" at bounding box center [482, 152] width 676 height 120
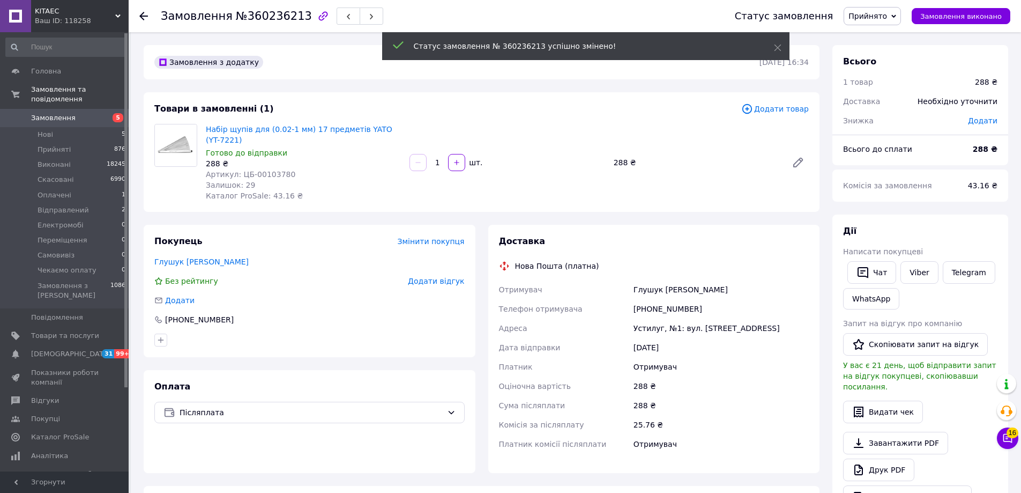
click at [784, 109] on span "Додати товар" at bounding box center [775, 109] width 68 height 12
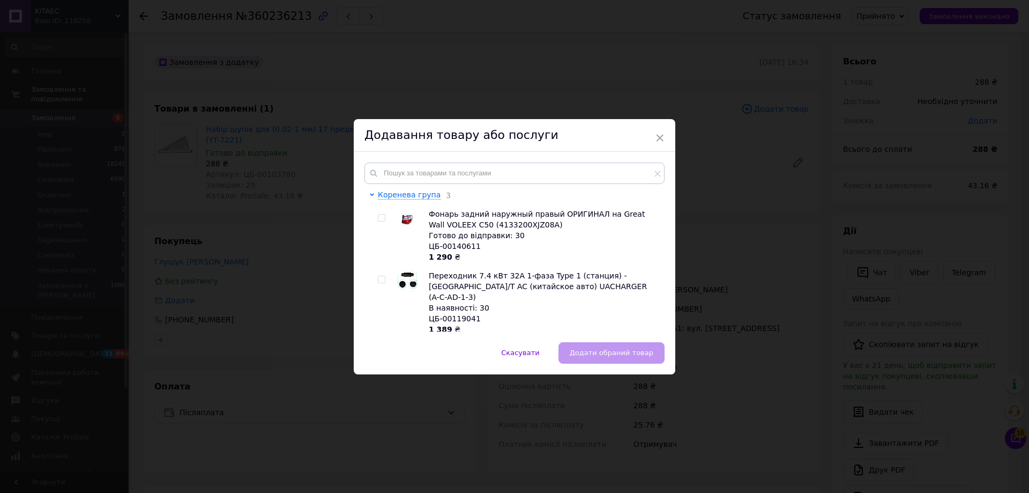
drag, startPoint x: 600, startPoint y: 155, endPoint x: 590, endPoint y: 159, distance: 10.2
click at [597, 157] on div "Коренева група 3 Фонарь задний наружный правый ОРИГИНАЛ на Great Wall VOLEEX C5…" at bounding box center [515, 247] width 322 height 190
click at [571, 170] on input "text" at bounding box center [515, 172] width 300 height 21
paste input "ЦБ-001037801"
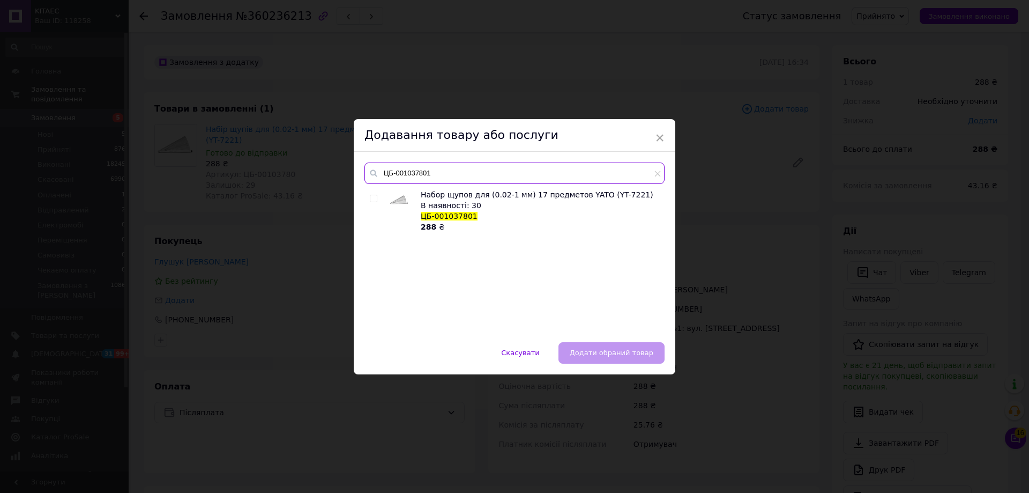
type input "ЦБ-001037801"
click at [373, 202] on input "checkbox" at bounding box center [373, 198] width 7 height 7
checkbox input "true"
click at [610, 348] on span "Додати обраний товар" at bounding box center [612, 352] width 84 height 8
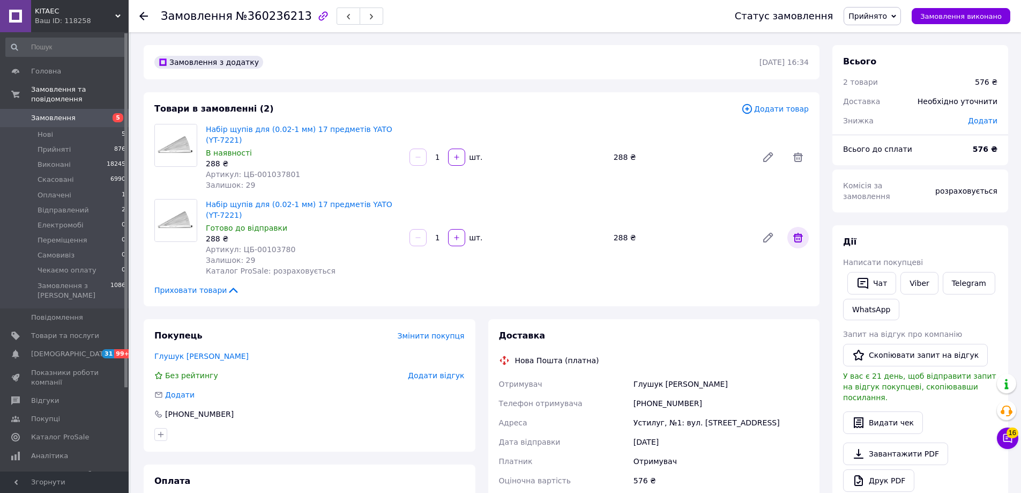
click at [795, 241] on icon at bounding box center [798, 238] width 10 height 10
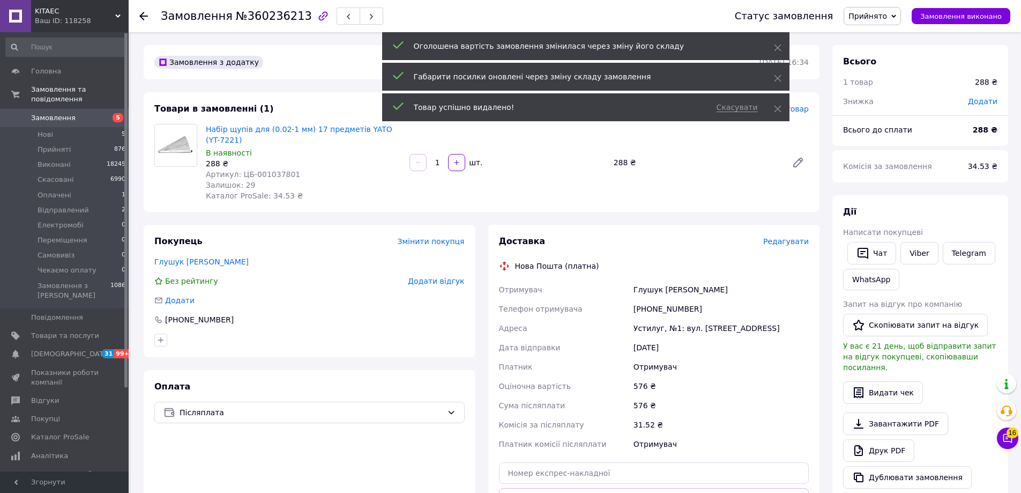
click at [887, 19] on span "Прийнято" at bounding box center [868, 16] width 39 height 9
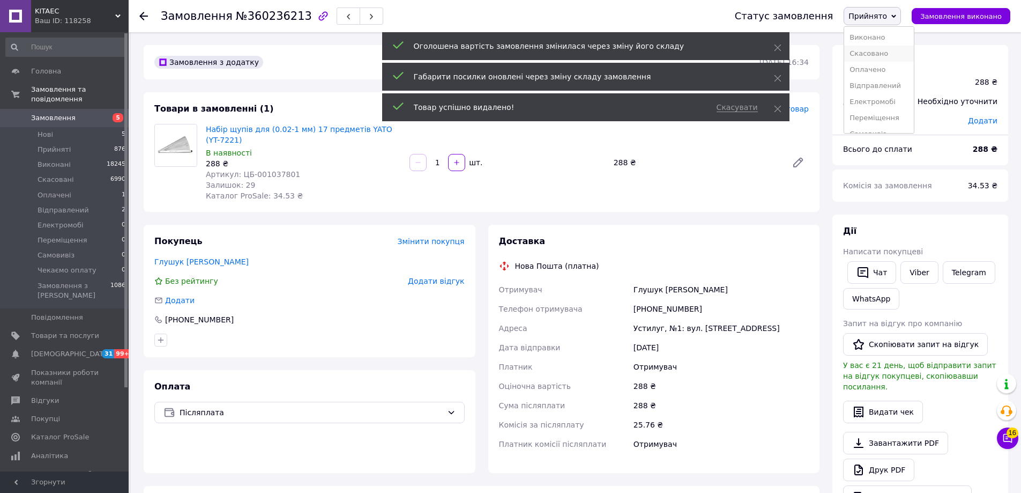
click at [880, 56] on li "Скасовано" at bounding box center [879, 54] width 70 height 16
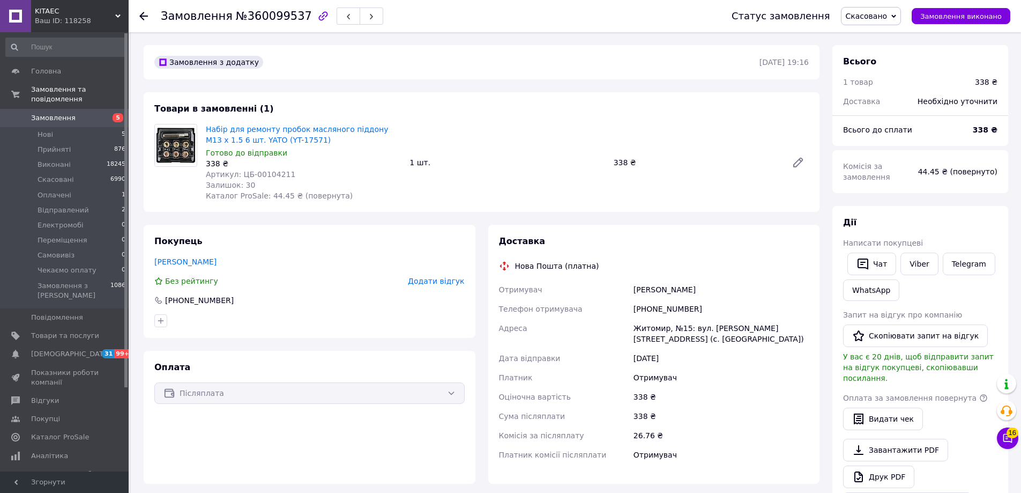
click at [270, 170] on span "Артикул: ЦБ-00104211" at bounding box center [251, 174] width 90 height 9
click at [283, 172] on span "Артикул: ЦБ-00104211" at bounding box center [251, 174] width 90 height 9
drag, startPoint x: 283, startPoint y: 172, endPoint x: 239, endPoint y: 173, distance: 44.5
click at [239, 173] on div "Артикул: ЦБ-00104211" at bounding box center [303, 174] width 195 height 11
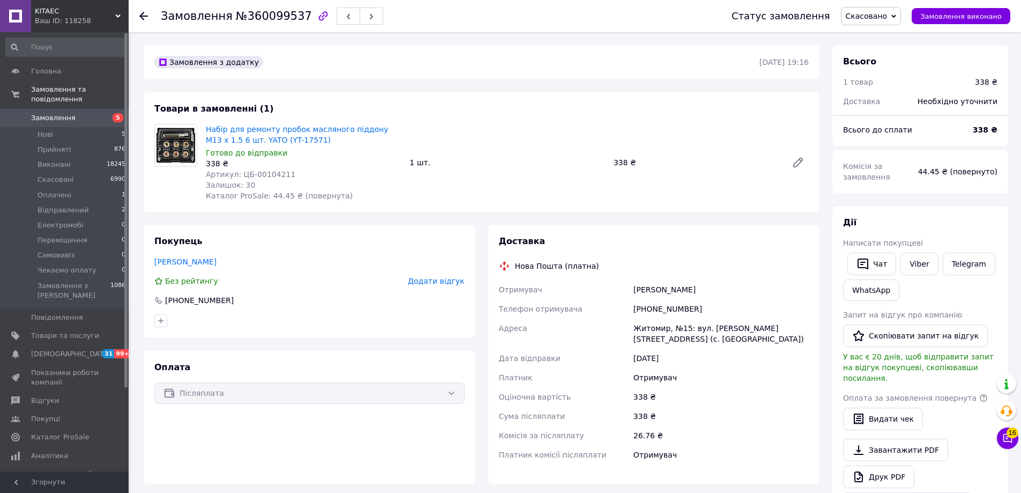
click at [880, 19] on span "Скасовано" at bounding box center [867, 16] width 42 height 9
click at [877, 39] on li "Прийнято" at bounding box center [877, 37] width 70 height 16
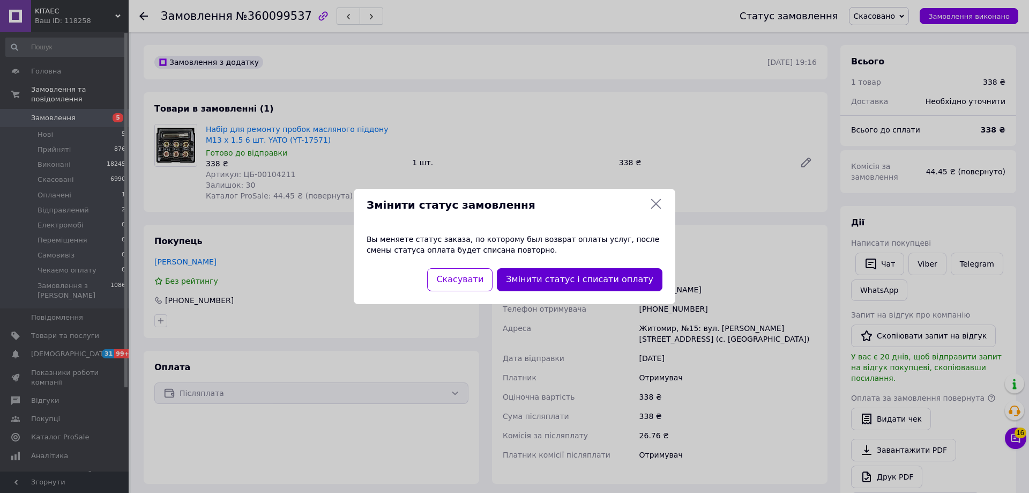
click at [544, 271] on button "Змінити статус і списати оплату" at bounding box center [580, 279] width 166 height 23
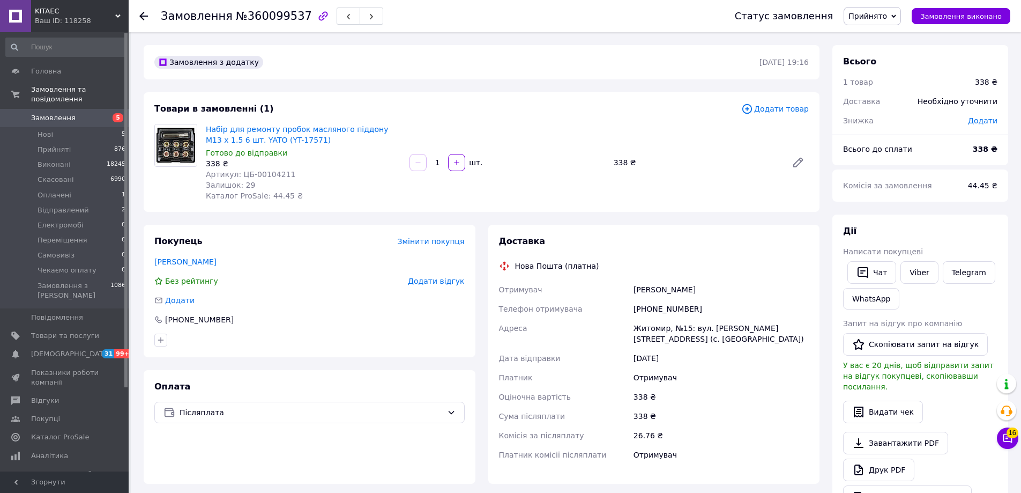
click at [786, 110] on span "Додати товар" at bounding box center [775, 109] width 68 height 12
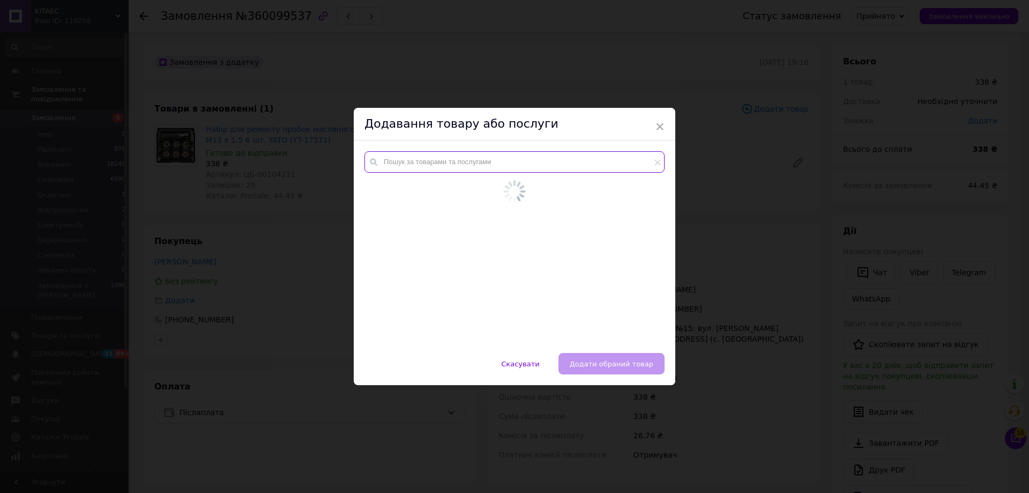
click at [467, 166] on input "text" at bounding box center [515, 161] width 300 height 21
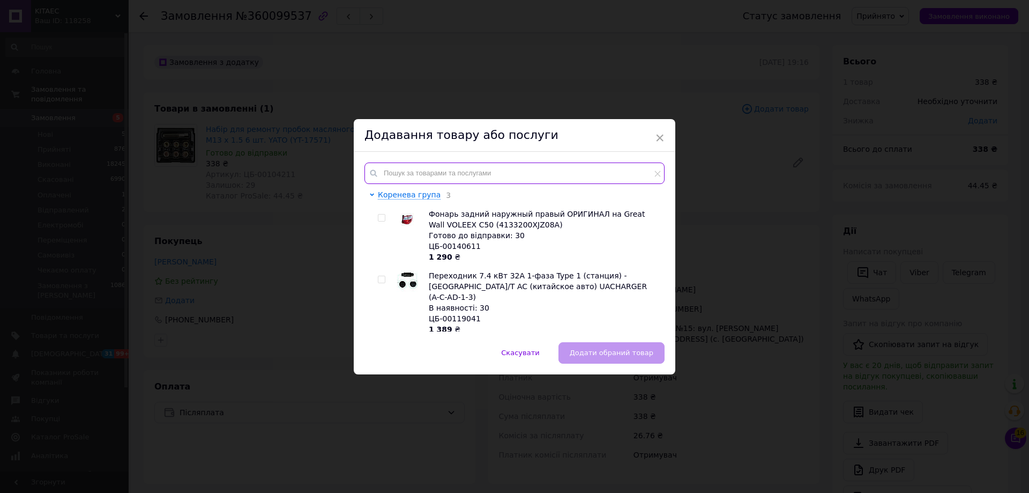
paste input "ЦБ-001042111"
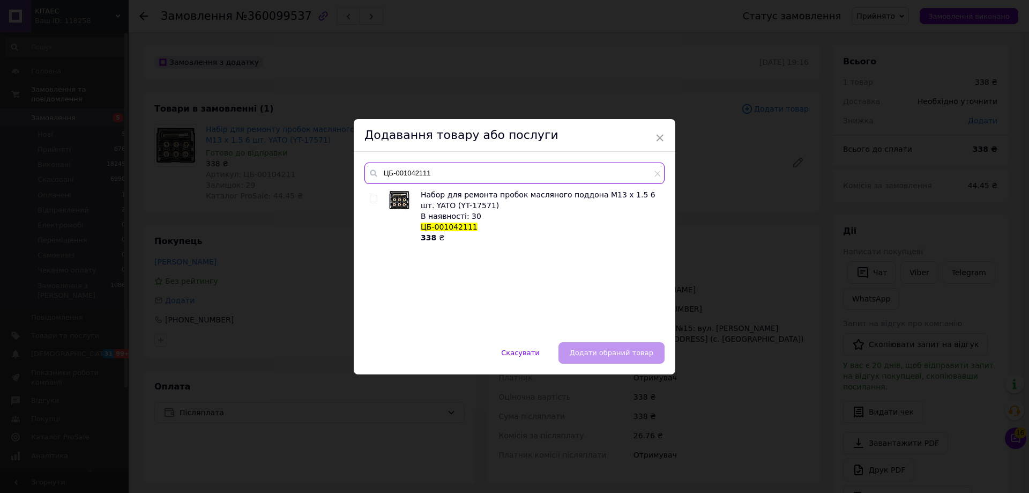
type input "ЦБ-001042111"
click at [452, 205] on span "Набор для ремонта пробок масляного поддона М13 х 1.5 6 шт. YATO (YT-17571)" at bounding box center [538, 199] width 235 height 19
click at [373, 200] on input "checkbox" at bounding box center [373, 198] width 7 height 7
checkbox input "true"
click at [601, 347] on button "Додати обраний товар" at bounding box center [612, 352] width 106 height 21
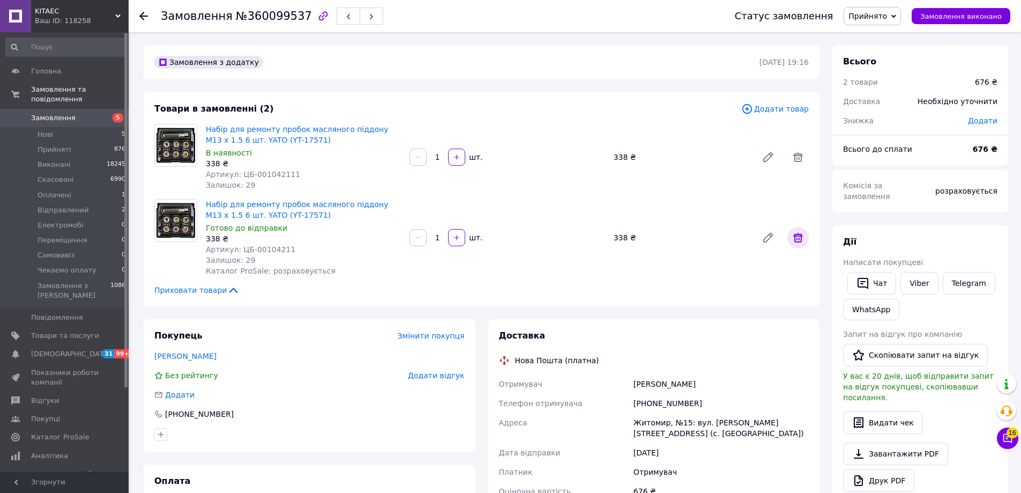
click at [807, 237] on span at bounding box center [797, 237] width 21 height 21
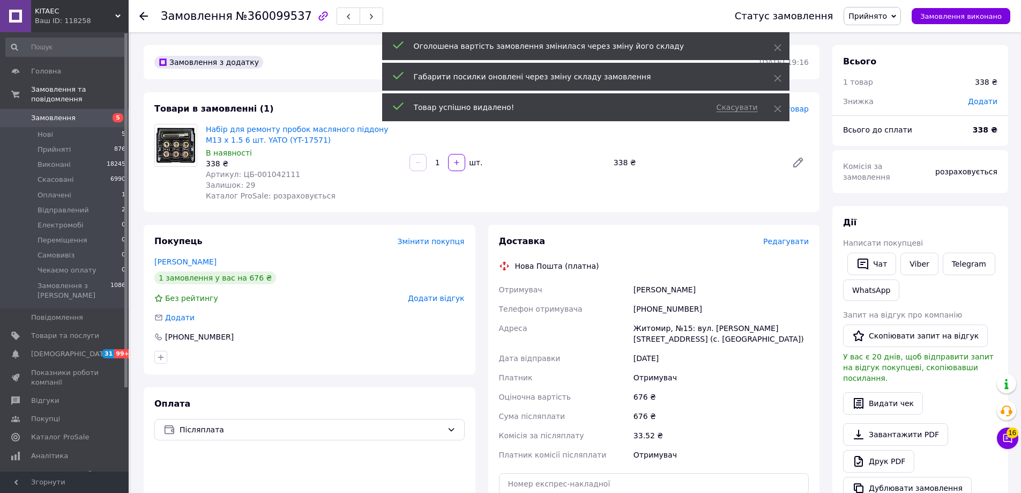
click at [869, 17] on body "[PERSON_NAME] Ваш ID: 118258 Сайт [PERSON_NAME] Кабінет покупця Перевірити стан…" at bounding box center [510, 424] width 1021 height 849
click at [869, 17] on span "Прийнято" at bounding box center [868, 16] width 39 height 9
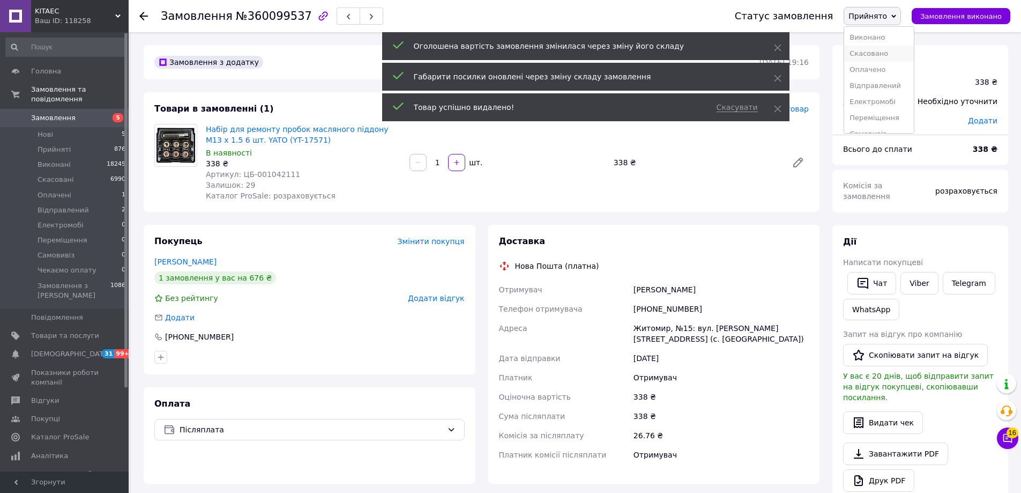
click at [878, 55] on li "Скасовано" at bounding box center [879, 54] width 70 height 16
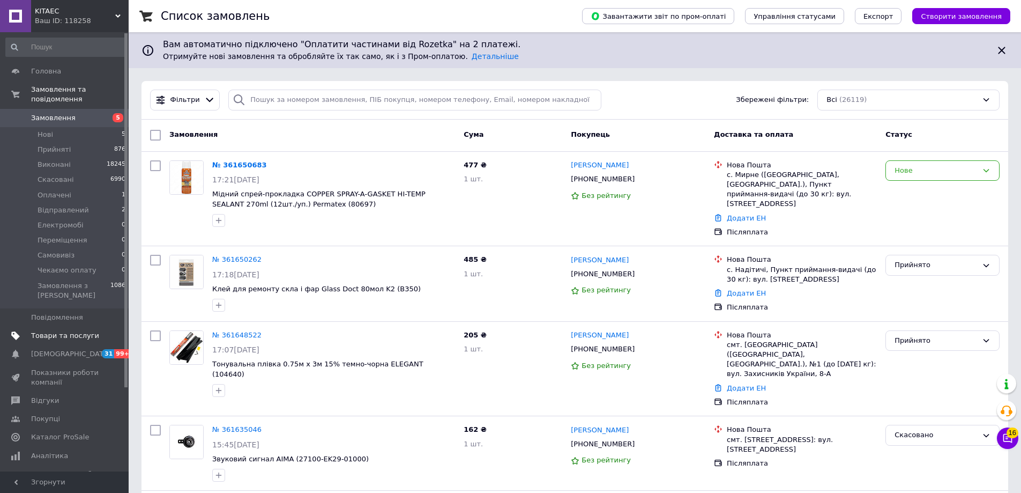
click at [80, 326] on link "Товари та послуги" at bounding box center [66, 335] width 132 height 18
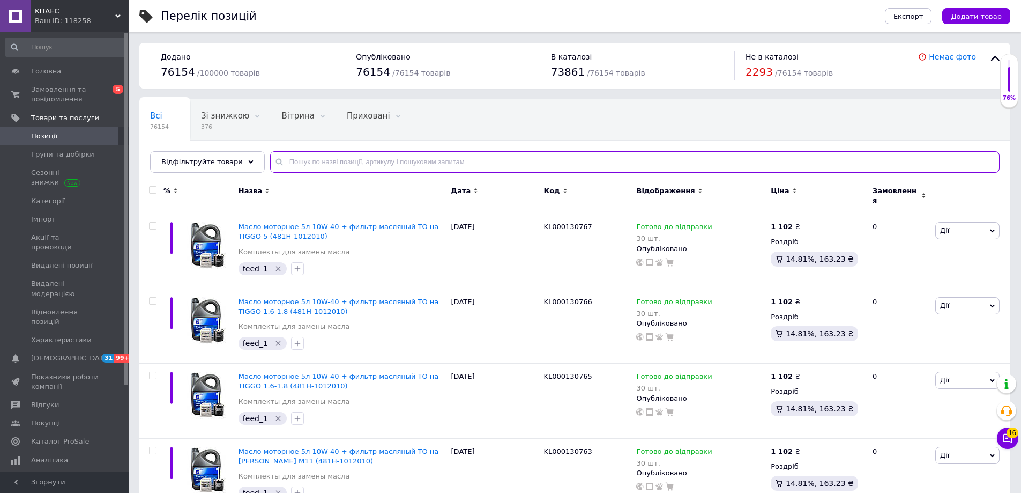
click at [489, 161] on input "text" at bounding box center [635, 161] width 730 height 21
paste input "ЦБ-00123627"
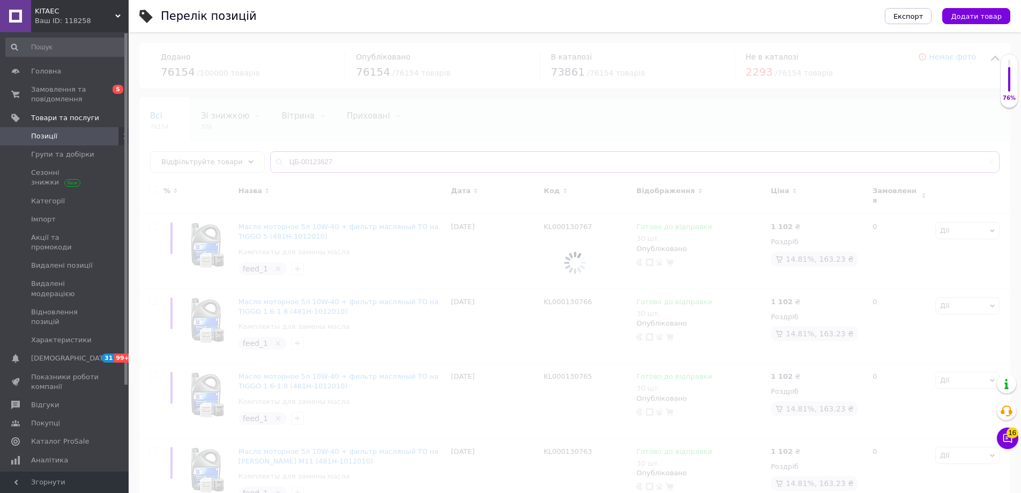
type input "ЦБ-00123627"
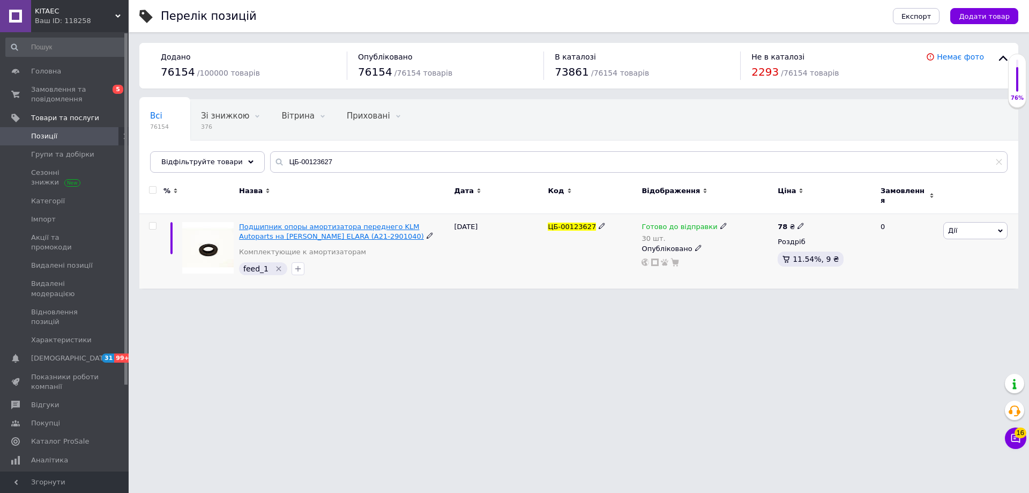
click at [306, 222] on span "Подшипник опоры амортизатора переднего KLM Autoparts на Chery ELARA (A21-290104…" at bounding box center [331, 231] width 185 height 18
click at [985, 231] on span "Дії" at bounding box center [975, 230] width 64 height 17
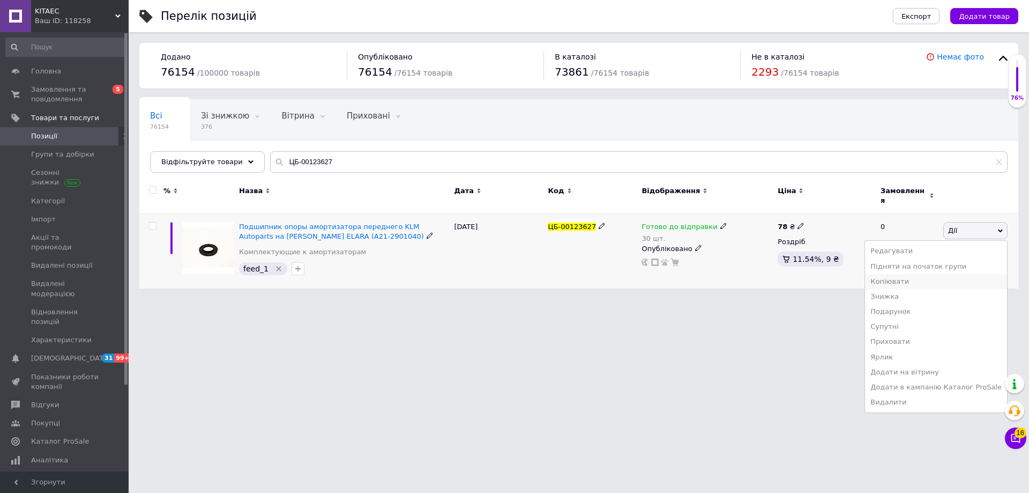
click at [937, 279] on li "Копіювати" at bounding box center [936, 281] width 142 height 15
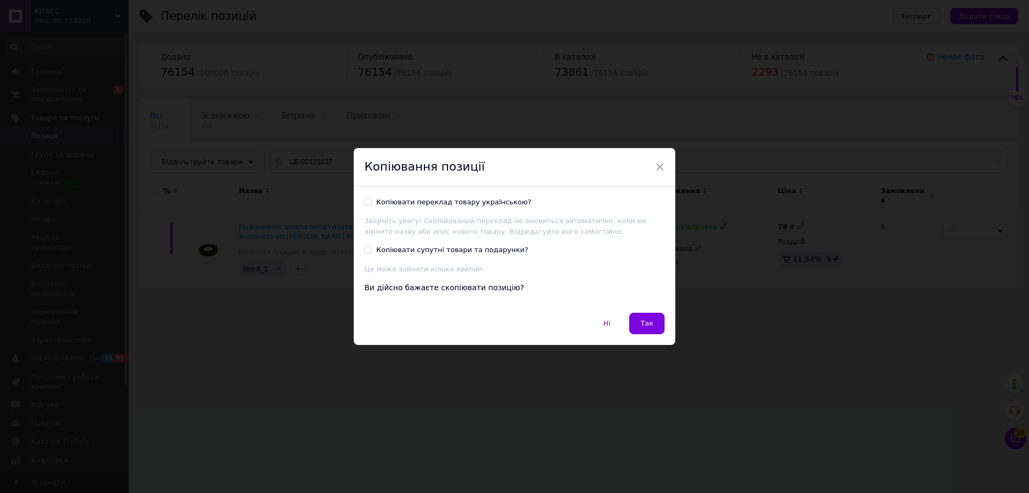
click at [437, 199] on div "Копіювати переклад товару українською?" at bounding box center [453, 202] width 155 height 10
click at [371, 199] on input "Копіювати переклад товару українською?" at bounding box center [368, 201] width 7 height 7
checkbox input "true"
click at [635, 309] on div "Копіювати переклад товару українською? Зверніть увагу! Скопійований переклад не…" at bounding box center [515, 250] width 322 height 126
click at [642, 315] on button "Так" at bounding box center [646, 323] width 35 height 21
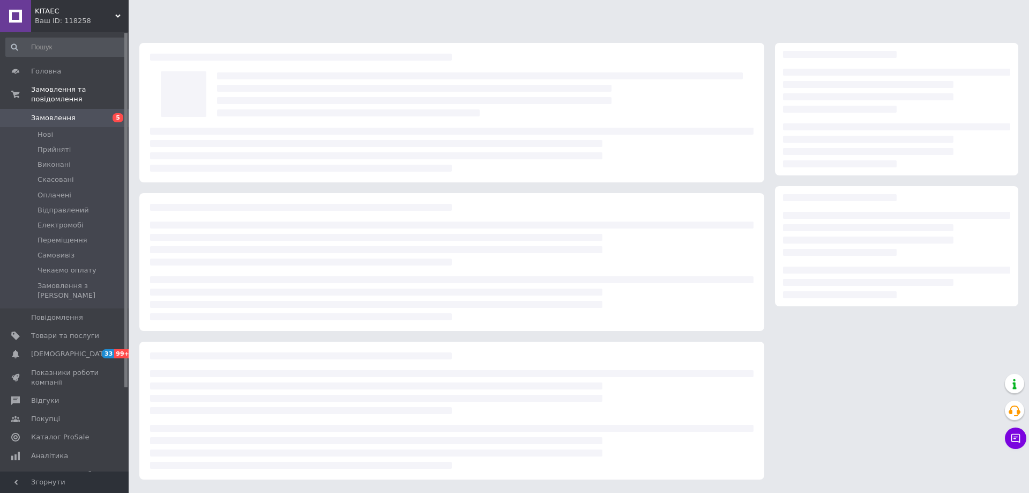
click at [735, 172] on div at bounding box center [451, 112] width 625 height 139
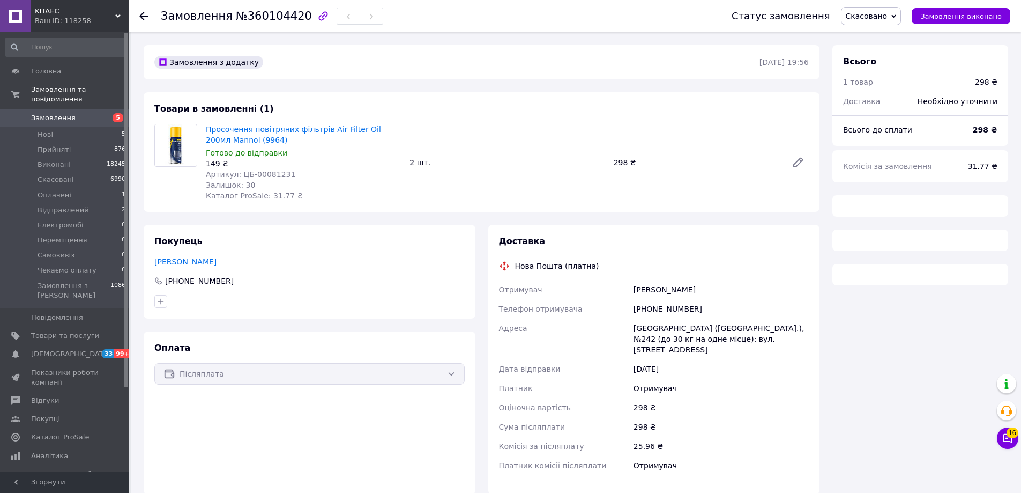
click at [902, 25] on span "Скасовано" at bounding box center [871, 16] width 61 height 18
click at [897, 35] on li "Прийнято" at bounding box center [877, 37] width 70 height 16
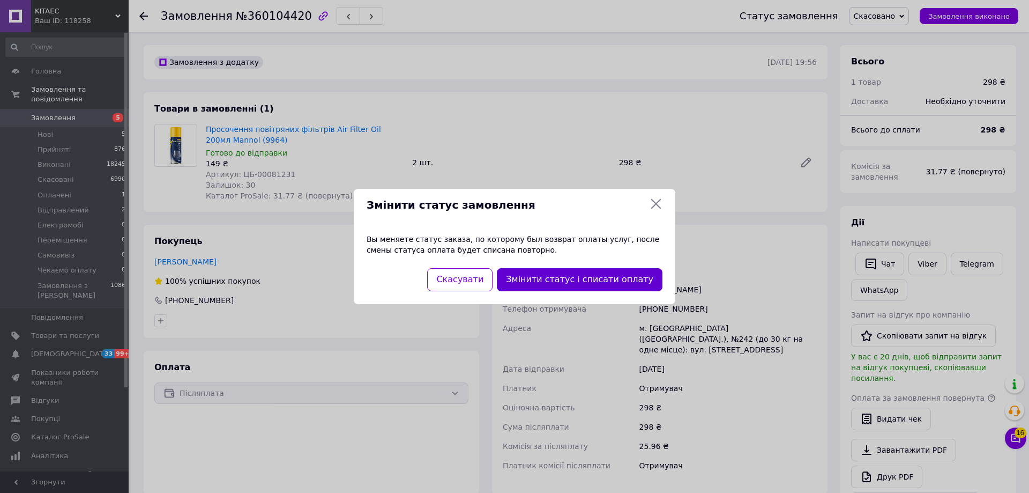
click at [622, 284] on button "Змінити статус і списати оплату" at bounding box center [580, 279] width 166 height 23
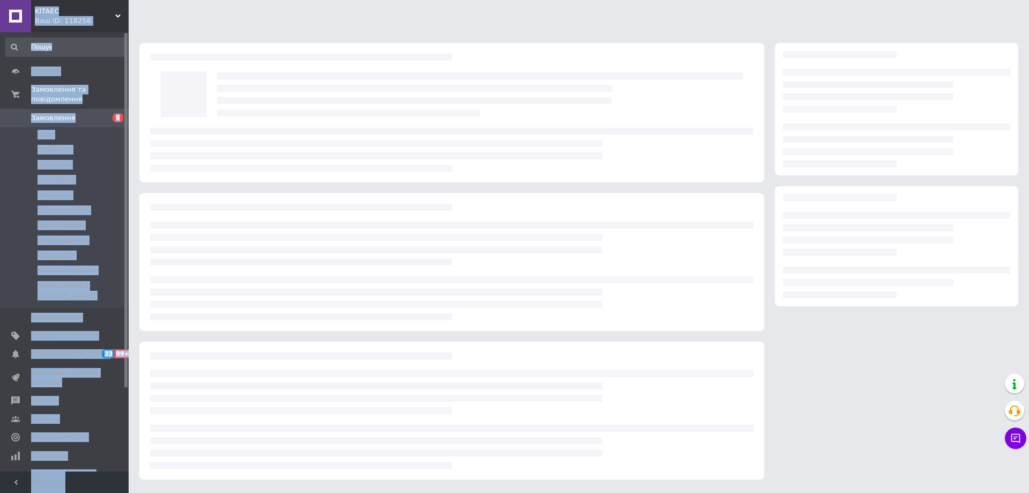
click at [586, 229] on div at bounding box center [451, 262] width 625 height 138
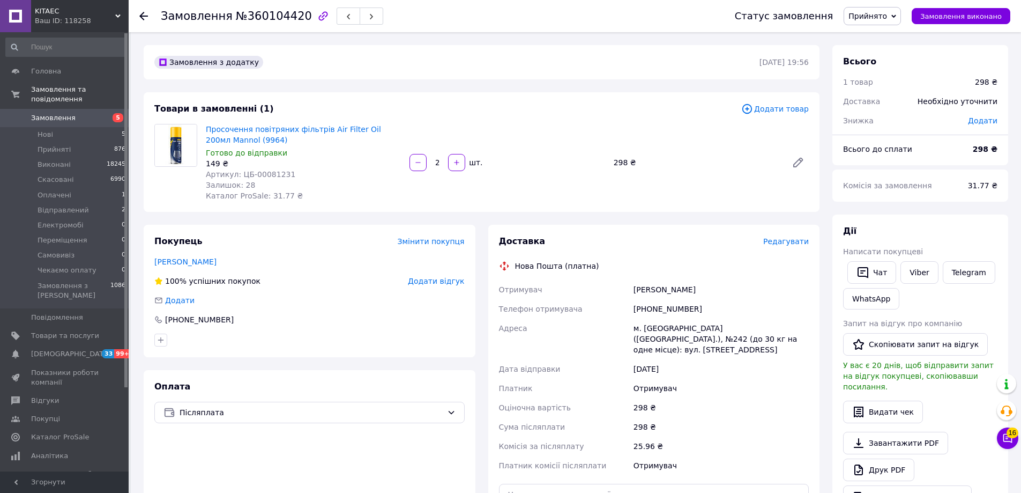
click at [767, 109] on span "Додати товар" at bounding box center [775, 109] width 68 height 12
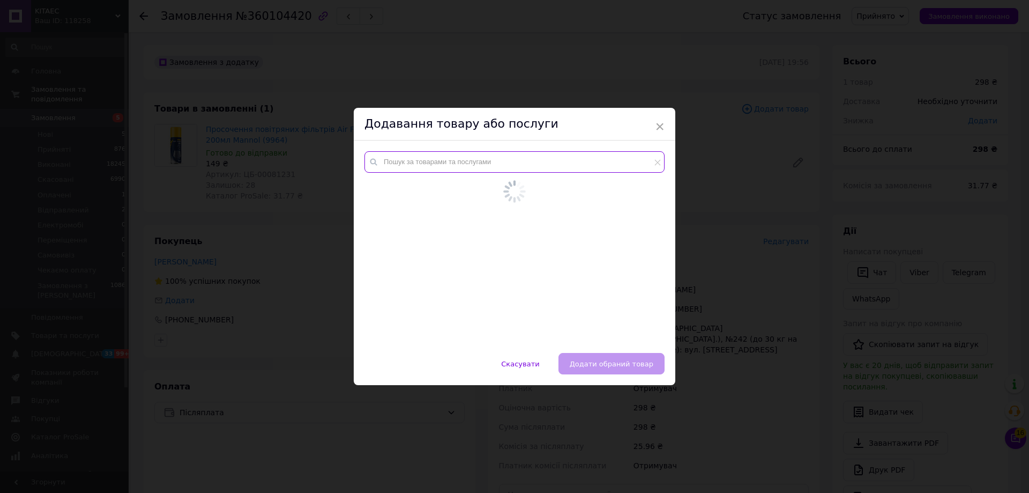
click at [564, 164] on input "text" at bounding box center [515, 161] width 300 height 21
paste input "ЦБ-000812311"
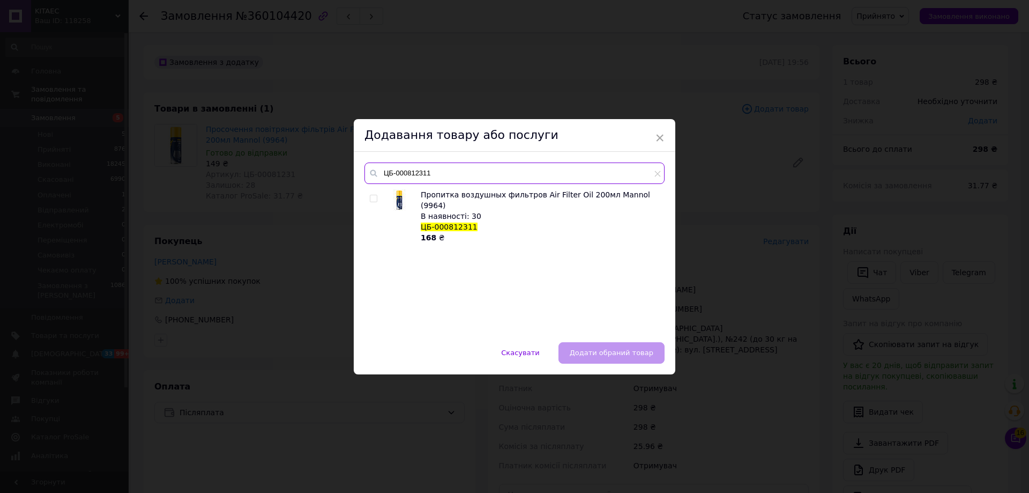
type input "ЦБ-000812311"
click at [504, 199] on span "Пропитка воздушных фильтров Air Filter Oil 200мл Mannol (9964)" at bounding box center [535, 199] width 229 height 19
click at [481, 192] on span "Пропитка воздушных фильтров Air Filter Oil 200мл Mannol (9964)" at bounding box center [535, 199] width 229 height 19
click at [376, 196] on div at bounding box center [374, 199] width 8 height 8
click at [375, 196] on span at bounding box center [374, 199] width 8 height 8
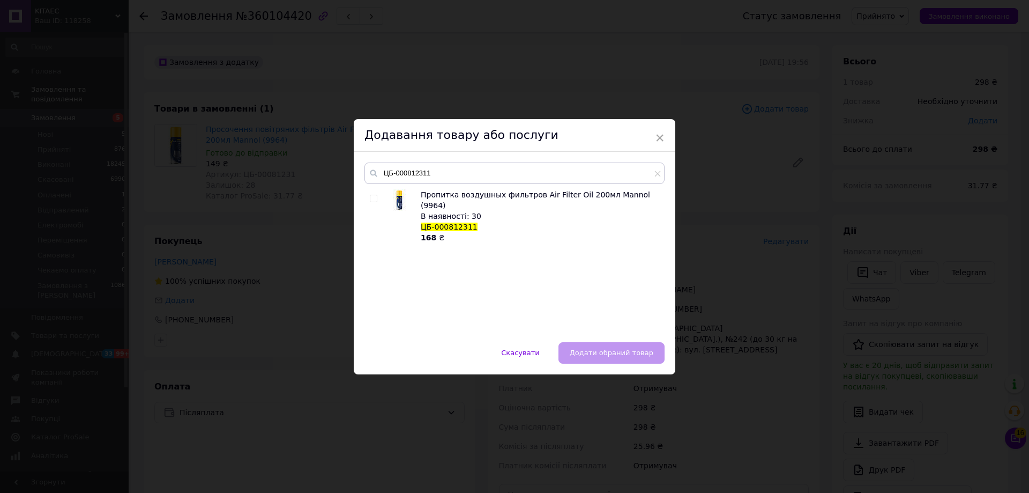
click at [375, 196] on input "checkbox" at bounding box center [373, 198] width 7 height 7
checkbox input "true"
click at [641, 341] on div "ЦБ-000812311 Пропитка воздушных фильтров Air Filter Oil 200мл Mannol (9964) В н…" at bounding box center [515, 247] width 322 height 190
click at [598, 346] on button "Додати обраний товар" at bounding box center [612, 352] width 106 height 21
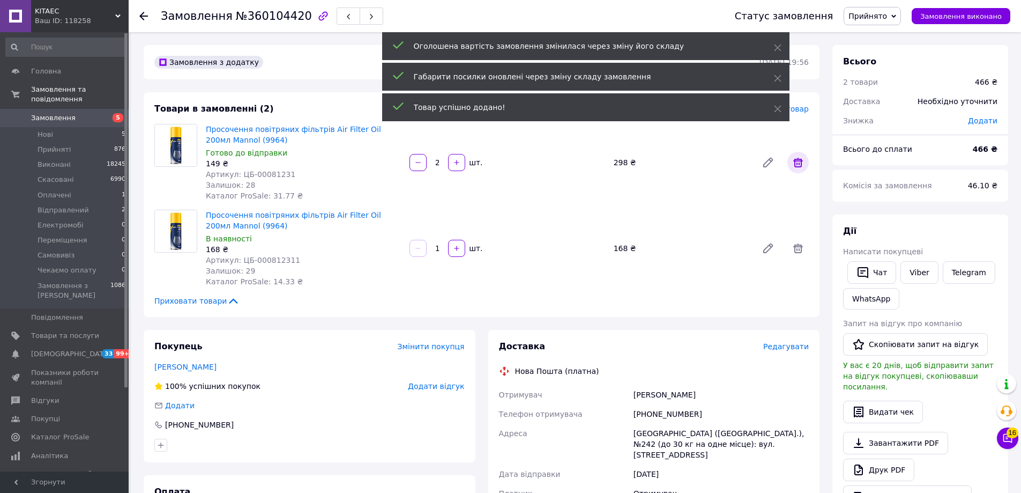
click at [794, 160] on icon at bounding box center [798, 163] width 10 height 10
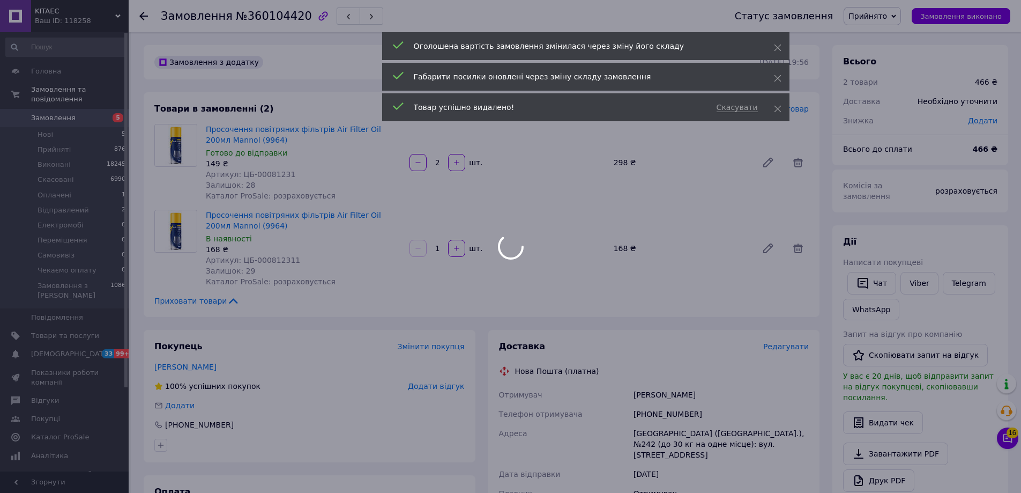
type input "1"
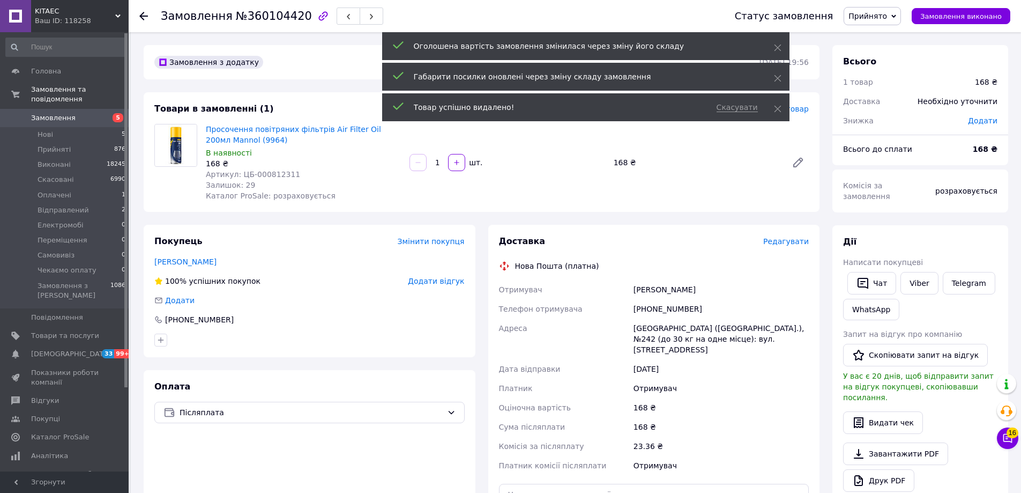
click at [870, 27] on div "Статус замовлення Прийнято Виконано Скасовано Оплачено Відправлений Електромобі…" at bounding box center [862, 16] width 297 height 32
click at [880, 20] on span "Прийнято" at bounding box center [868, 16] width 39 height 9
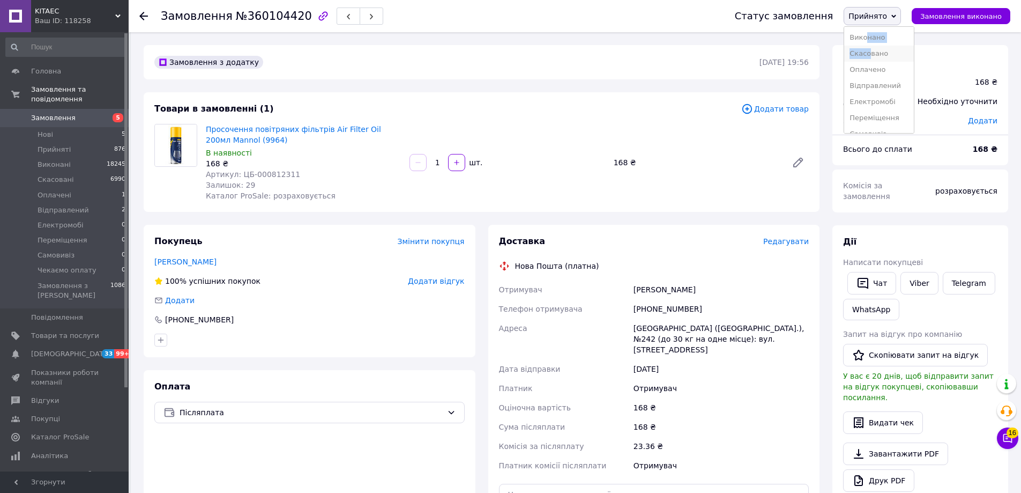
drag, startPoint x: 880, startPoint y: 45, endPoint x: 882, endPoint y: 52, distance: 7.2
click at [882, 52] on ul "Виконано Скасовано Оплачено Відправлений Електромобі Переміщення Самовивіз Чека…" at bounding box center [879, 79] width 71 height 107
click at [895, 21] on span "Прийнято" at bounding box center [872, 16] width 57 height 18
click at [882, 52] on li "Скасовано" at bounding box center [879, 54] width 70 height 16
